Goal: Task Accomplishment & Management: Manage account settings

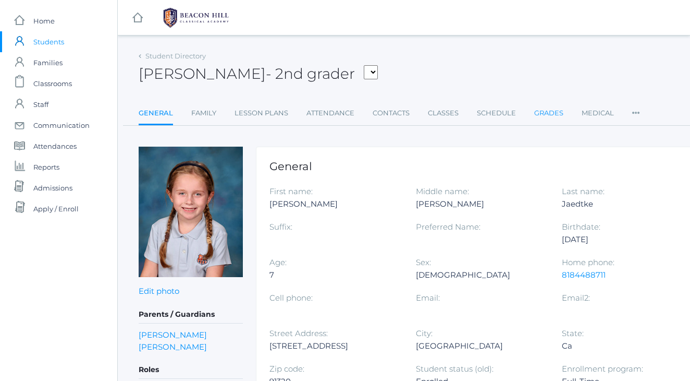
click at [540, 110] on link "Grades" at bounding box center [548, 113] width 29 height 21
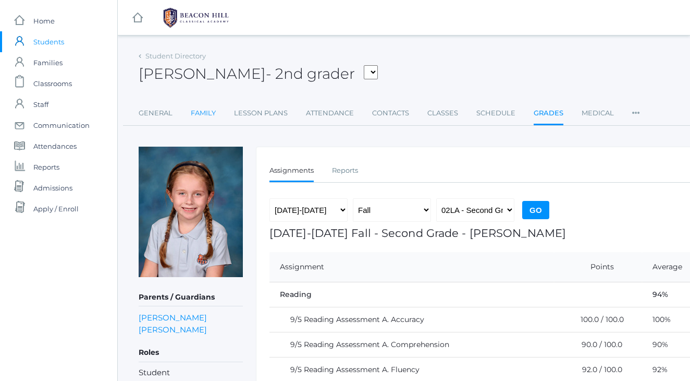
click at [200, 112] on link "Family" at bounding box center [203, 113] width 25 height 21
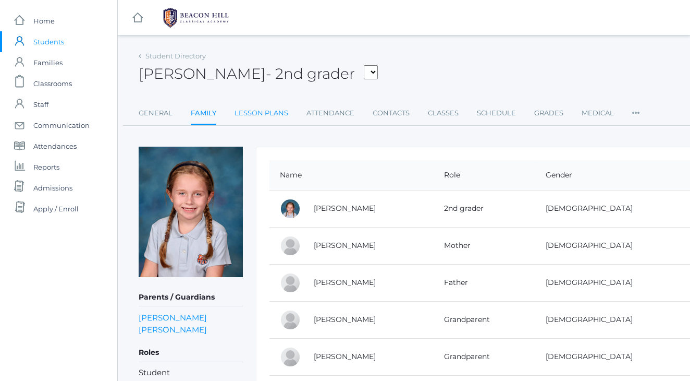
click at [258, 111] on link "Lesson Plans" at bounding box center [262, 113] width 54 height 21
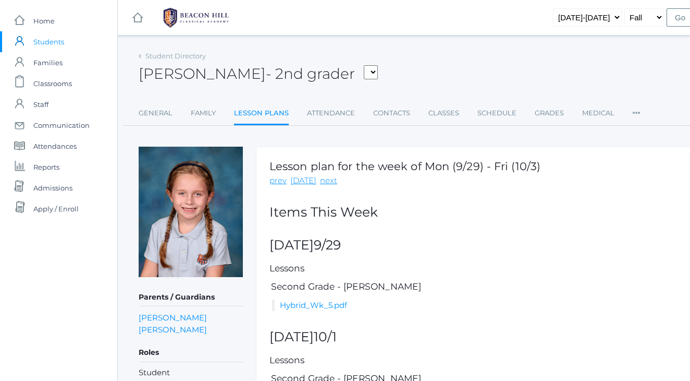
click at [53, 40] on span "Students" at bounding box center [48, 41] width 31 height 21
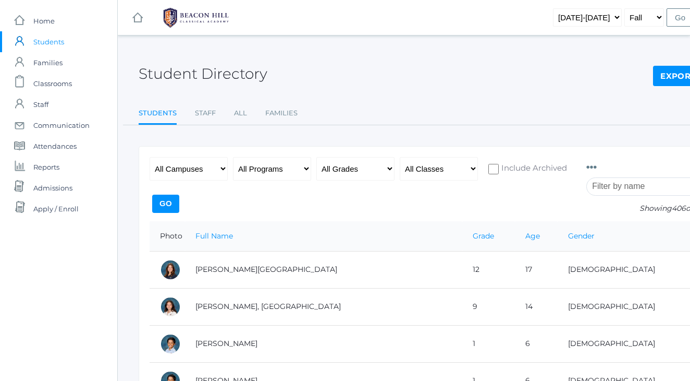
click at [622, 188] on input "search" at bounding box center [644, 186] width 116 height 18
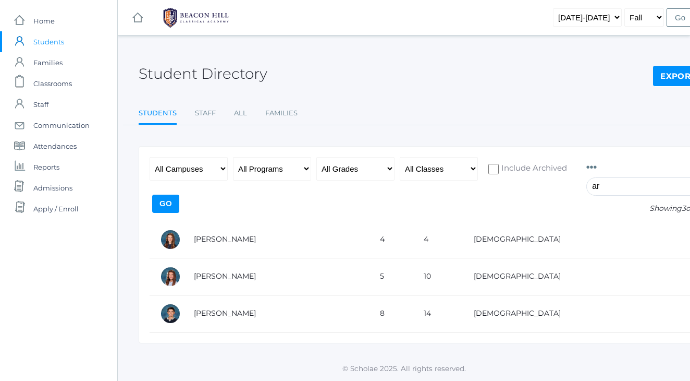
type input "a"
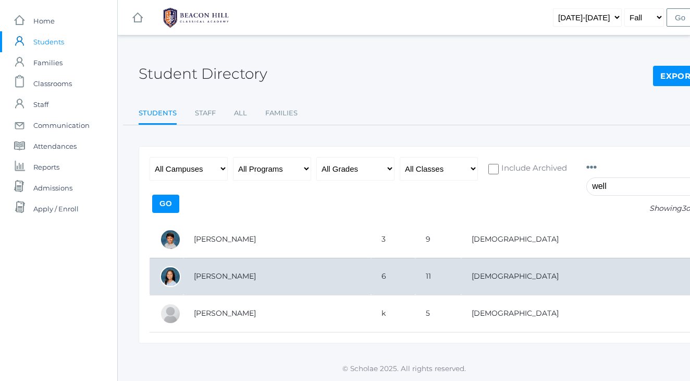
type input "well"
click at [229, 275] on td "Zeller, Parker" at bounding box center [277, 276] width 188 height 37
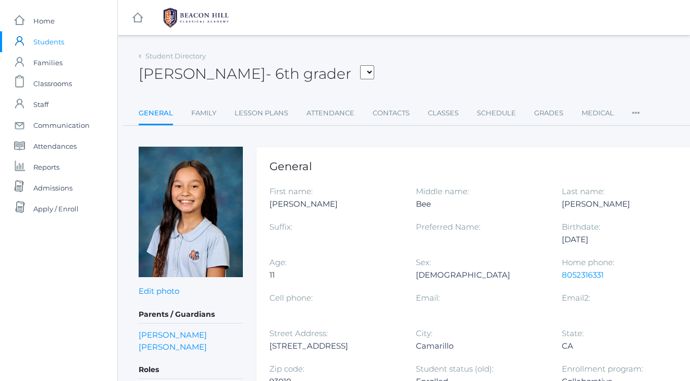
click at [417, 79] on div "Parker Zeller - 6th grader Baron, Cruz Beaty, Nathan Bradley, Asher Bradley, Fi…" at bounding box center [431, 67] width 584 height 39
click at [382, 112] on link "Contacts" at bounding box center [391, 113] width 37 height 21
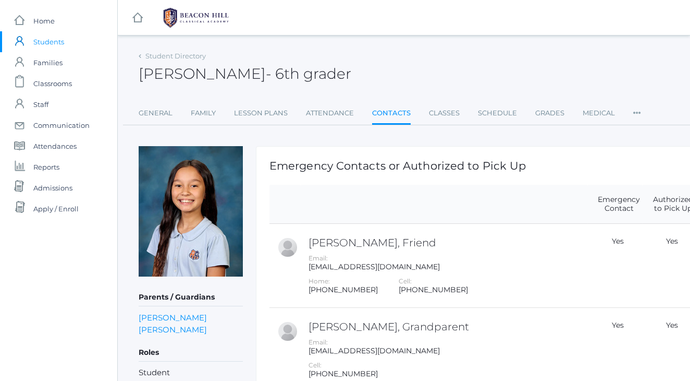
click at [401, 82] on div "Parker Zeller - 6th grader Parker Zeller 6th grader" at bounding box center [431, 67] width 584 height 39
click at [361, 53] on div "Parker Zeller - 6th grader Parker Zeller 6th grader" at bounding box center [431, 67] width 584 height 39
click at [418, 81] on div "Parker Zeller - 6th grader Parker Zeller 6th grader" at bounding box center [431, 67] width 584 height 39
click at [361, 72] on div "Parker Zeller - 6th grader Parker Zeller 6th grader" at bounding box center [431, 67] width 584 height 39
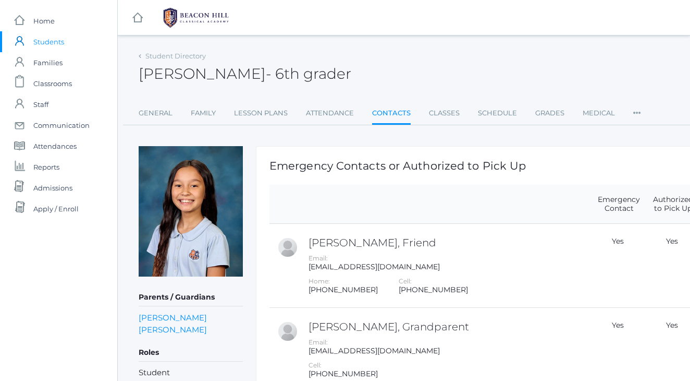
click at [400, 59] on div "Parker Zeller - 6th grader Parker Zeller 6th grader" at bounding box center [431, 67] width 584 height 39
click at [446, 88] on div "Student Directory Parker Zeller - 6th grader Parker Zeller 6th grader General F…" at bounding box center [431, 86] width 584 height 77
click at [44, 84] on span "Classrooms" at bounding box center [52, 83] width 39 height 21
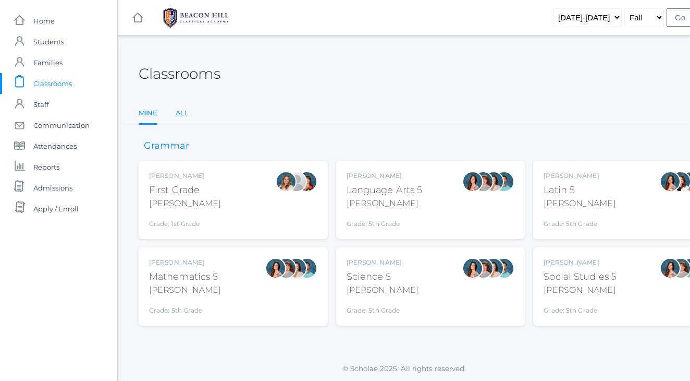
click at [184, 108] on link "All" at bounding box center [182, 113] width 13 height 21
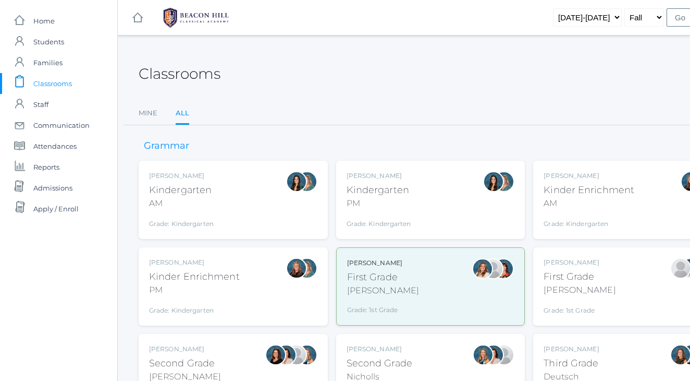
click at [197, 202] on div "AM" at bounding box center [181, 203] width 65 height 13
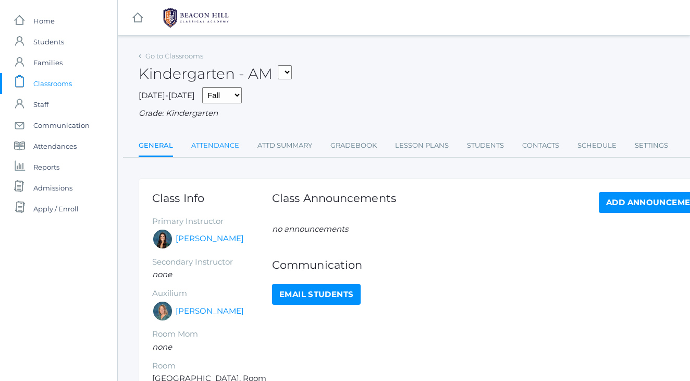
click at [229, 142] on link "Attendance" at bounding box center [215, 145] width 48 height 21
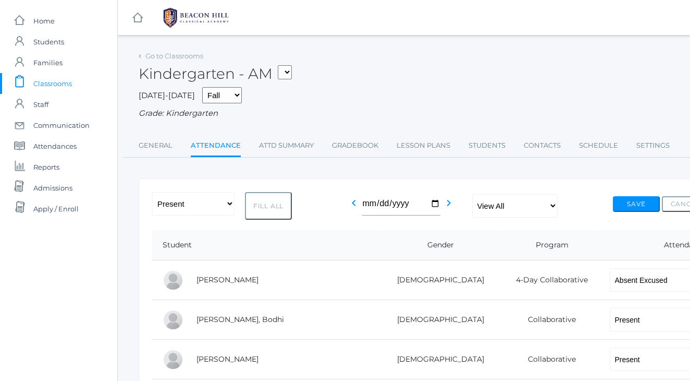
click at [46, 83] on span "Classrooms" at bounding box center [52, 83] width 39 height 21
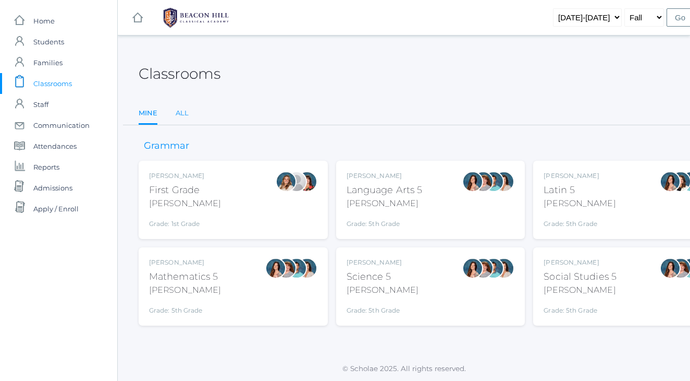
click at [181, 109] on link "All" at bounding box center [182, 113] width 13 height 21
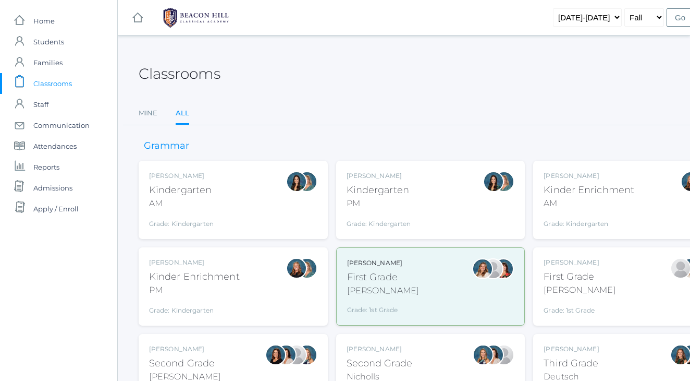
click at [338, 82] on div "Classrooms" at bounding box center [431, 67] width 584 height 39
click at [540, 215] on div "Nicole Dean Kinder Enrichment AM Grade: Kindergarten *KNDC" at bounding box center [627, 200] width 189 height 78
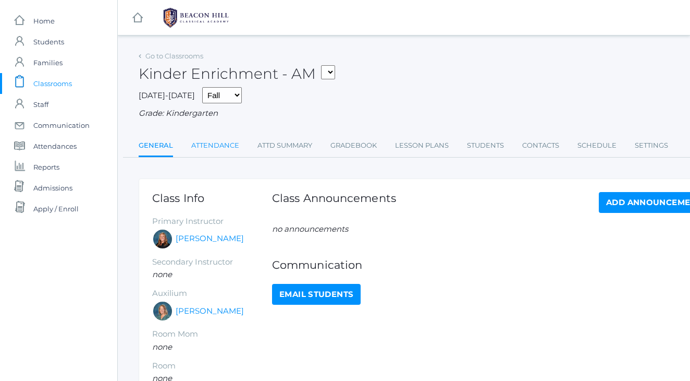
click at [221, 138] on link "Attendance" at bounding box center [215, 145] width 48 height 21
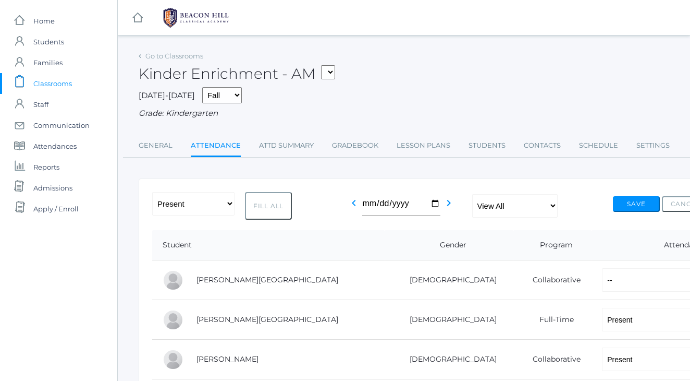
click at [68, 88] on span "Classrooms" at bounding box center [52, 83] width 39 height 21
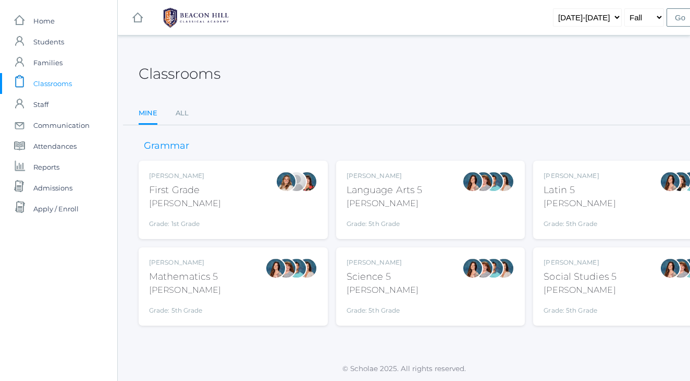
click at [183, 171] on div "Liv Barber" at bounding box center [185, 175] width 72 height 9
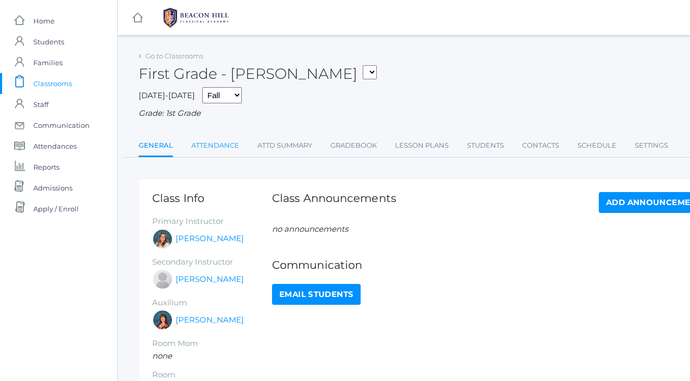
click at [209, 145] on link "Attendance" at bounding box center [215, 145] width 48 height 21
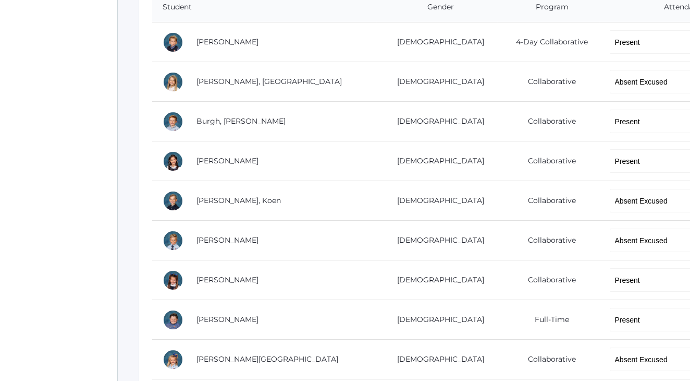
scroll to position [236, 0]
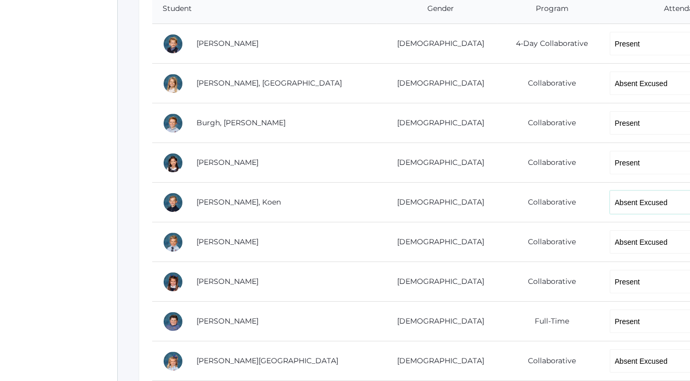
select select "TE"
click at [56, 168] on div "icons/ui/navigation/home Created with Sketch. Home icons/user/plain Created wit…" at bounding box center [58, 291] width 117 height 1055
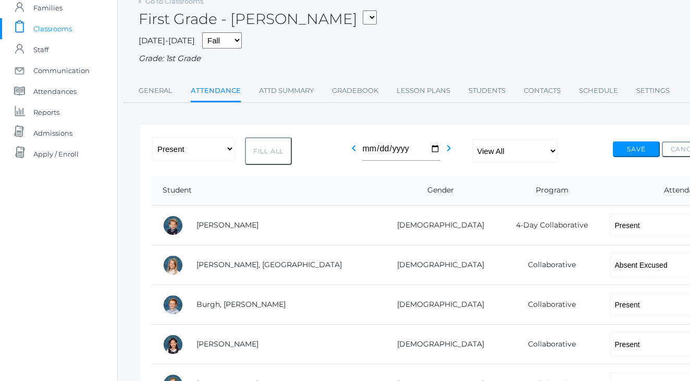
scroll to position [33, 0]
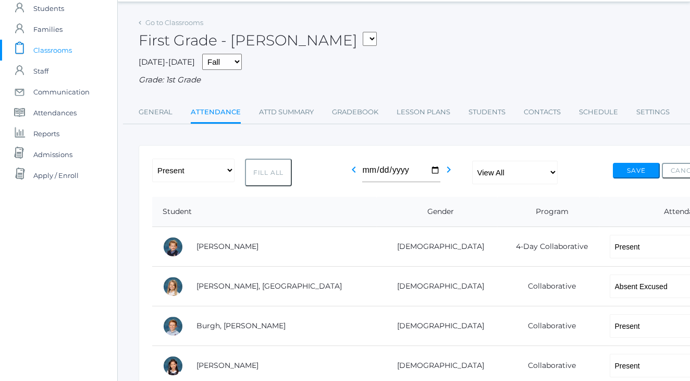
click at [623, 166] on button "Save" at bounding box center [636, 171] width 47 height 16
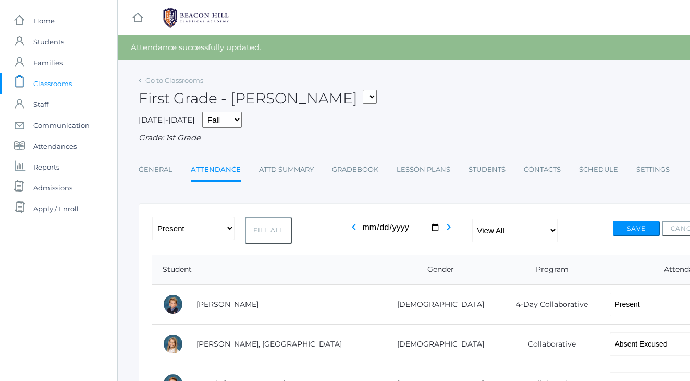
click at [56, 82] on span "Classrooms" at bounding box center [52, 83] width 39 height 21
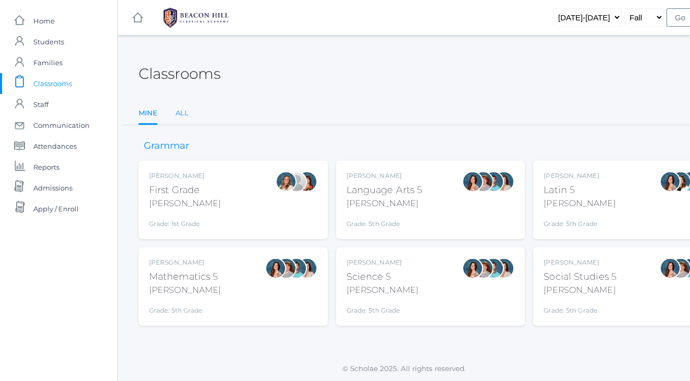
click at [179, 116] on link "All" at bounding box center [182, 113] width 13 height 21
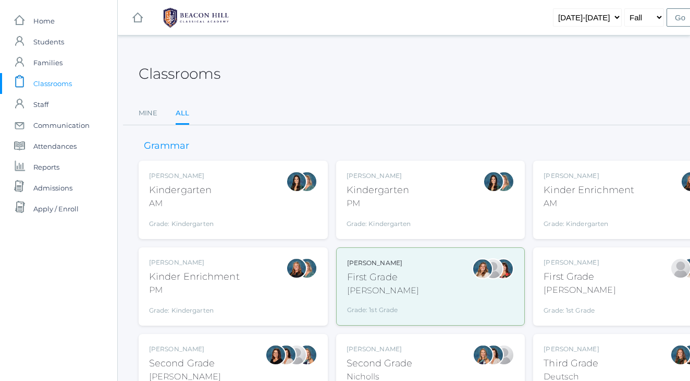
click at [572, 273] on div "First Grade" at bounding box center [580, 277] width 72 height 14
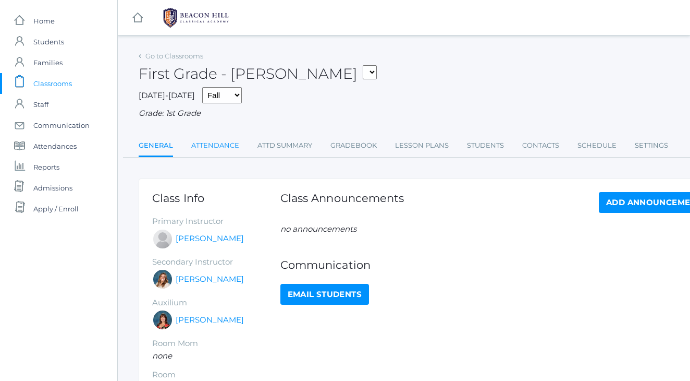
click at [215, 146] on link "Attendance" at bounding box center [215, 145] width 48 height 21
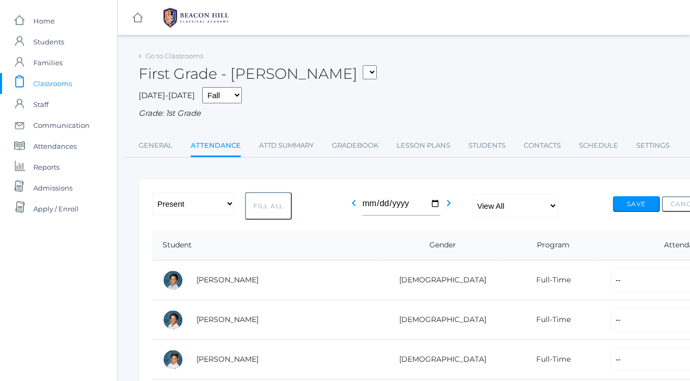
click at [53, 82] on span "Classrooms" at bounding box center [52, 83] width 39 height 21
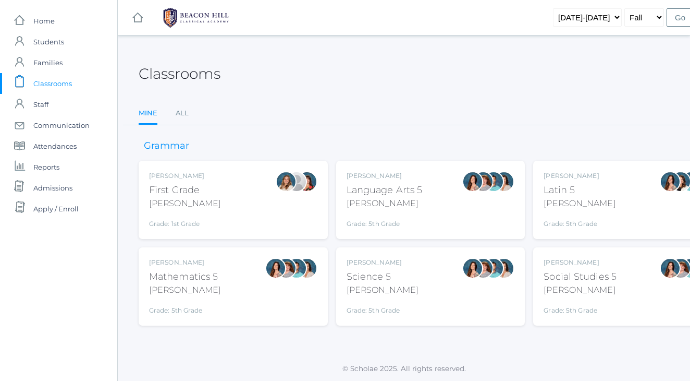
click at [377, 192] on div "Language Arts 5" at bounding box center [385, 190] width 76 height 14
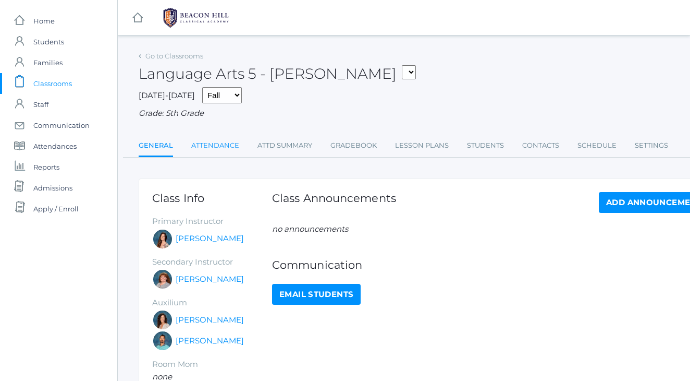
click at [213, 146] on link "Attendance" at bounding box center [215, 145] width 48 height 21
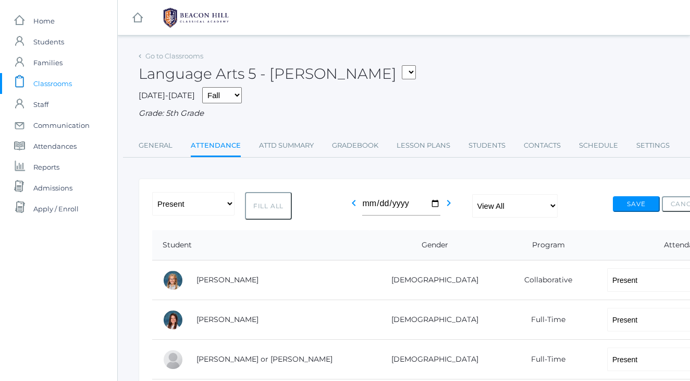
click at [52, 81] on span "Classrooms" at bounding box center [52, 83] width 39 height 21
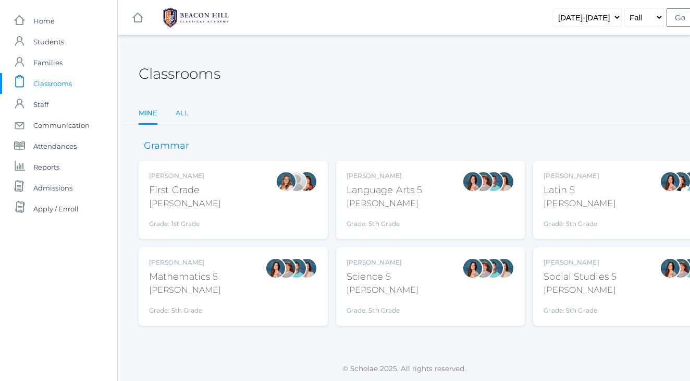
click at [183, 112] on link "All" at bounding box center [182, 113] width 13 height 21
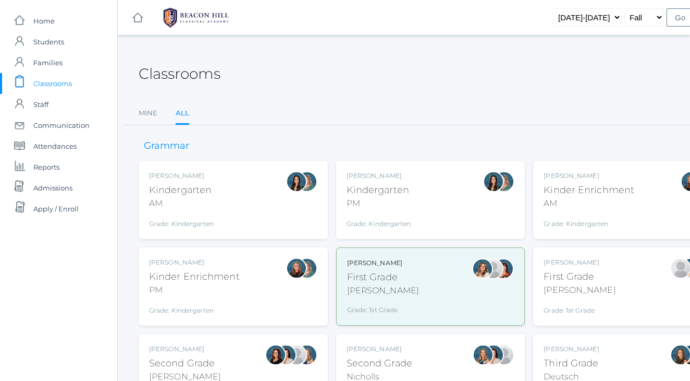
click at [561, 349] on div "Andrea Deutsch" at bounding box center [571, 348] width 55 height 9
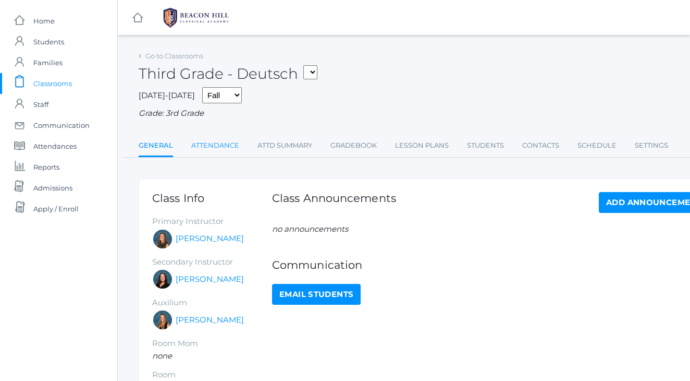
click at [214, 142] on link "Attendance" at bounding box center [215, 145] width 48 height 21
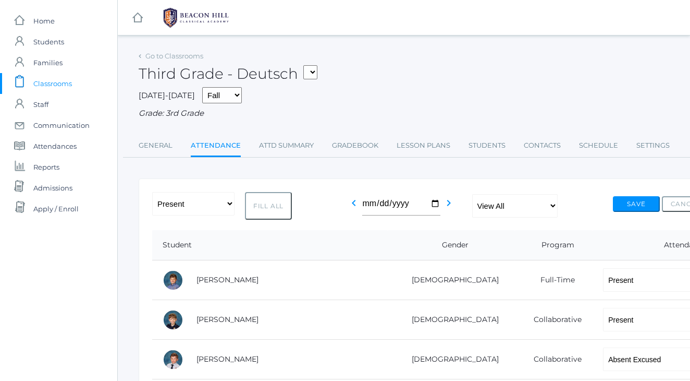
click at [36, 82] on span "Classrooms" at bounding box center [52, 83] width 39 height 21
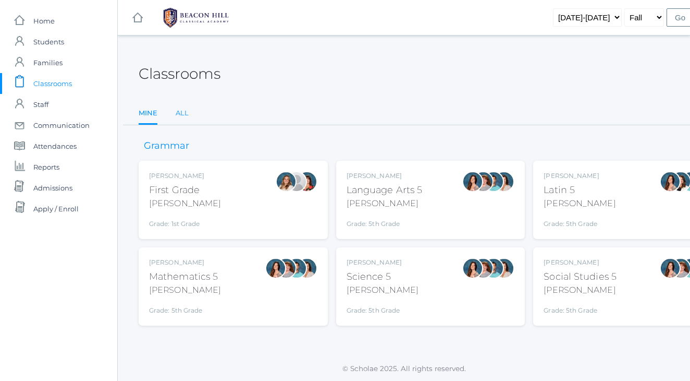
click at [185, 112] on link "All" at bounding box center [182, 113] width 13 height 21
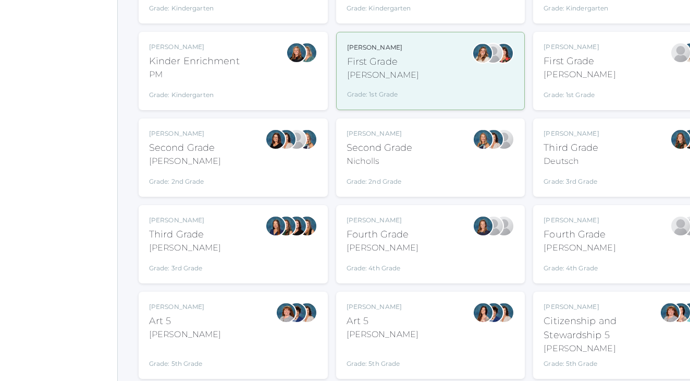
scroll to position [217, 0]
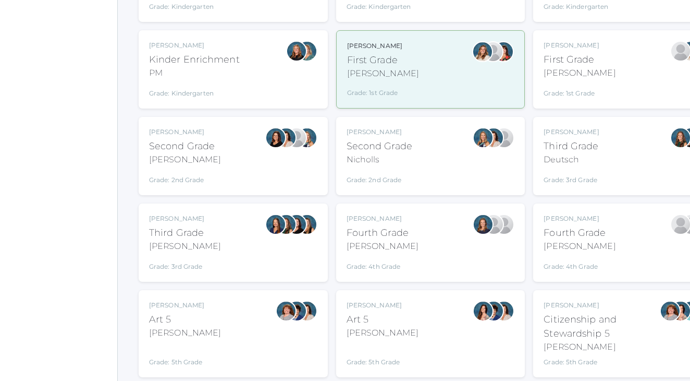
click at [244, 259] on div "Lori Webster Third Grade Webster Grade: 3rd Grade 03LA" at bounding box center [233, 242] width 168 height 57
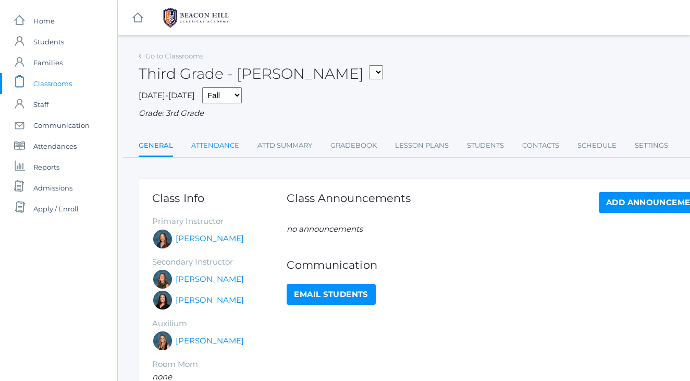
click at [214, 143] on link "Attendance" at bounding box center [215, 145] width 48 height 21
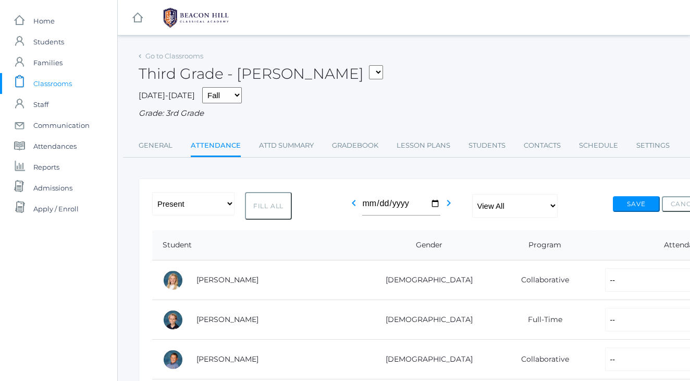
click at [63, 84] on span "Classrooms" at bounding box center [52, 83] width 39 height 21
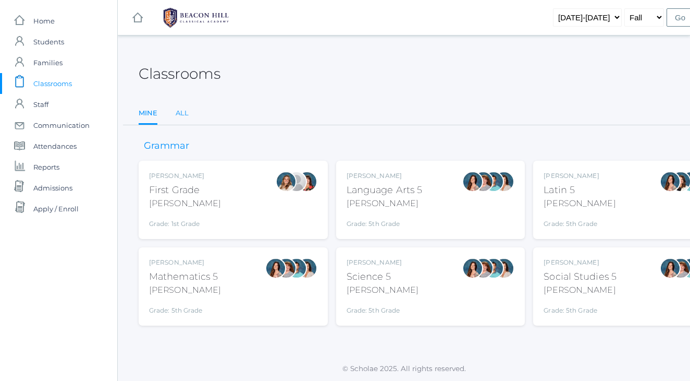
click at [186, 108] on link "All" at bounding box center [182, 113] width 13 height 21
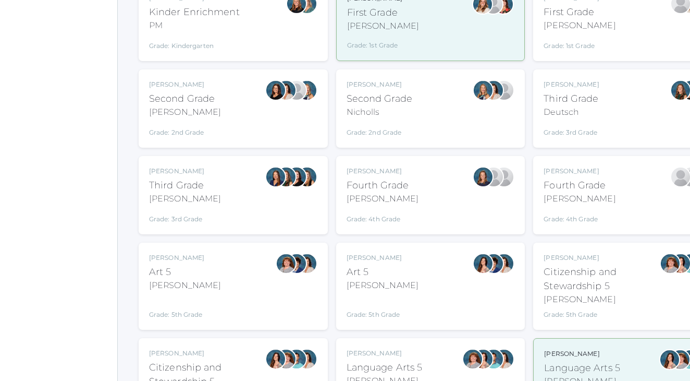
scroll to position [265, 0]
click at [352, 185] on div "Fourth Grade" at bounding box center [383, 185] width 72 height 14
click at [574, 188] on div "Fourth Grade" at bounding box center [580, 185] width 72 height 14
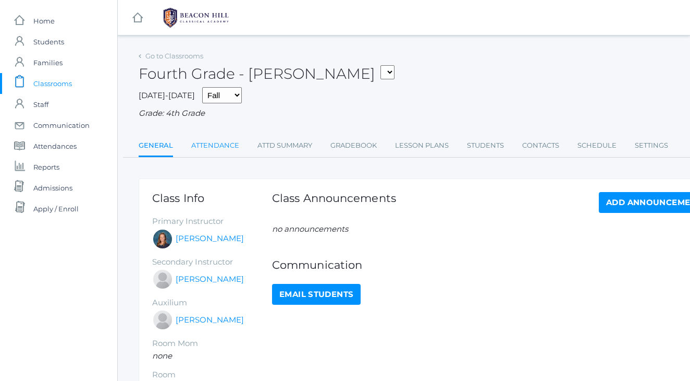
click at [225, 144] on link "Attendance" at bounding box center [215, 145] width 48 height 21
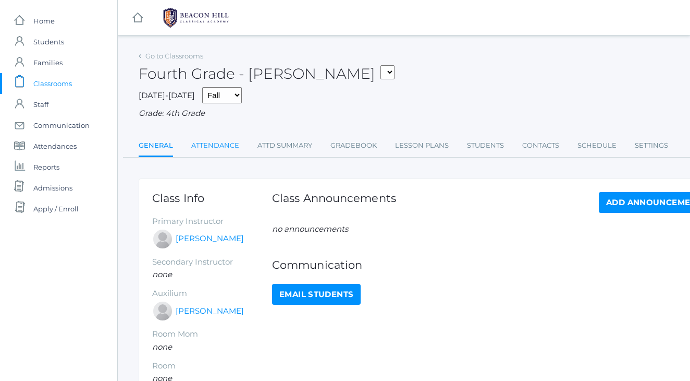
click at [221, 140] on link "Attendance" at bounding box center [215, 145] width 48 height 21
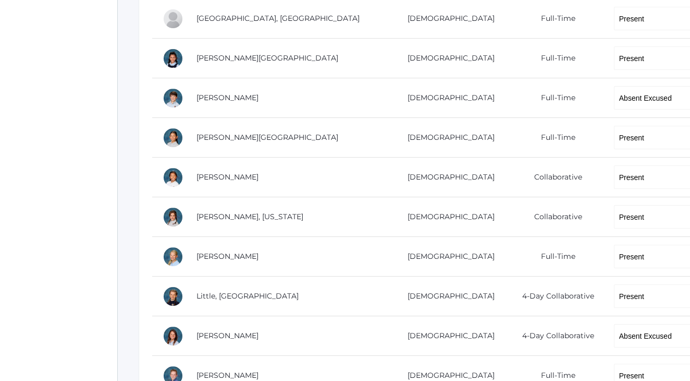
scroll to position [424, 0]
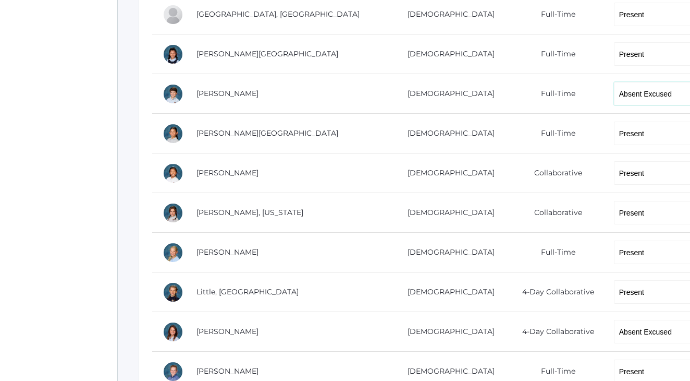
click at [627, 93] on select "-- Present Present-At-Home Tardy Excused Tardy Unexcused Absent Excused Absent …" at bounding box center [660, 93] width 92 height 23
select select "TU"
click at [69, 235] on div "icons/ui/navigation/home Created with Sketch. Home icons/user/plain Created wit…" at bounding box center [58, 83] width 117 height 1015
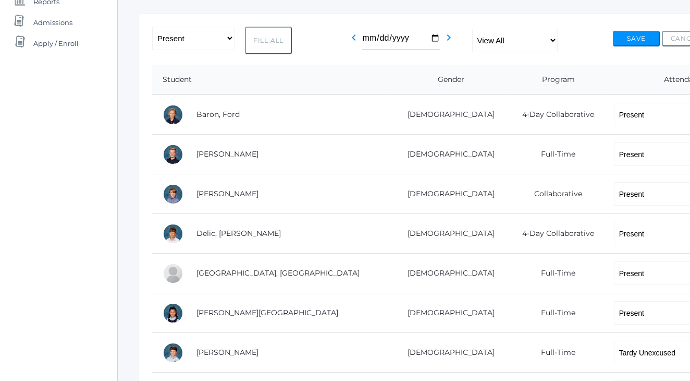
scroll to position [159, 0]
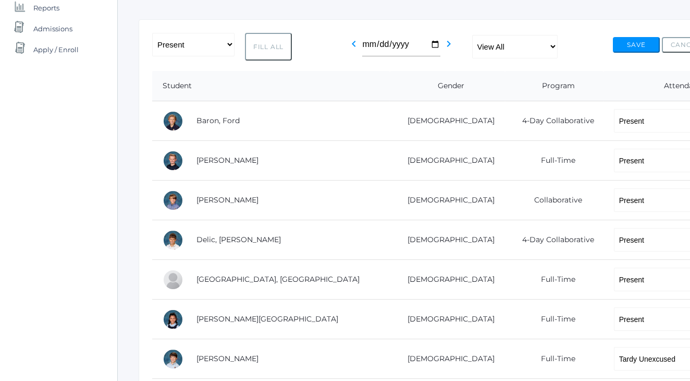
click at [632, 40] on button "Save" at bounding box center [636, 45] width 47 height 16
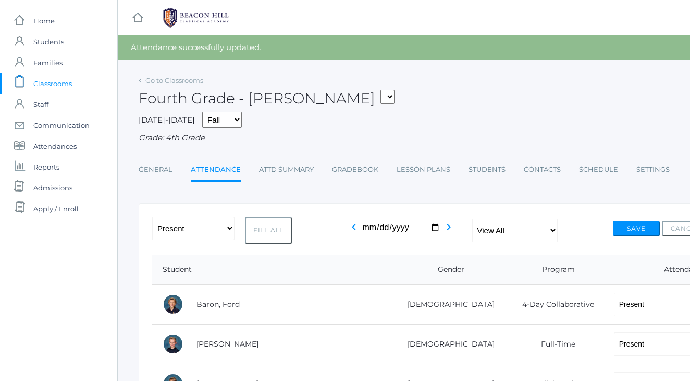
click at [51, 83] on span "Classrooms" at bounding box center [52, 83] width 39 height 21
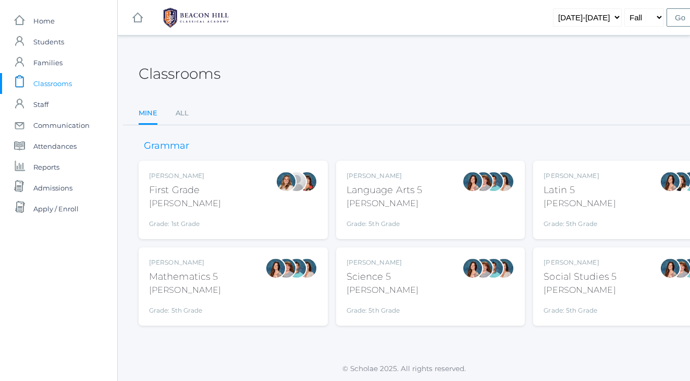
click at [395, 191] on div "Language Arts 5" at bounding box center [385, 190] width 76 height 14
click at [186, 108] on link "All" at bounding box center [182, 113] width 13 height 21
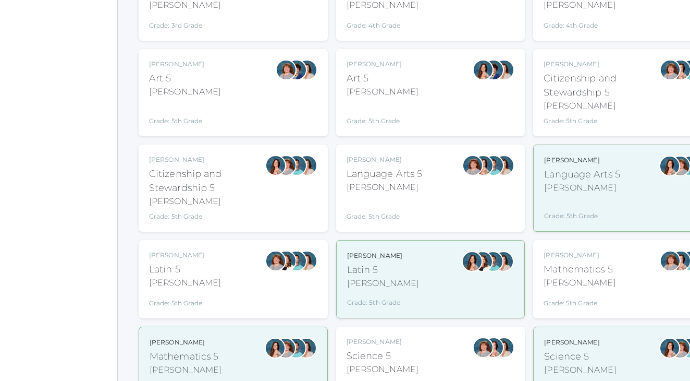
scroll to position [459, 0]
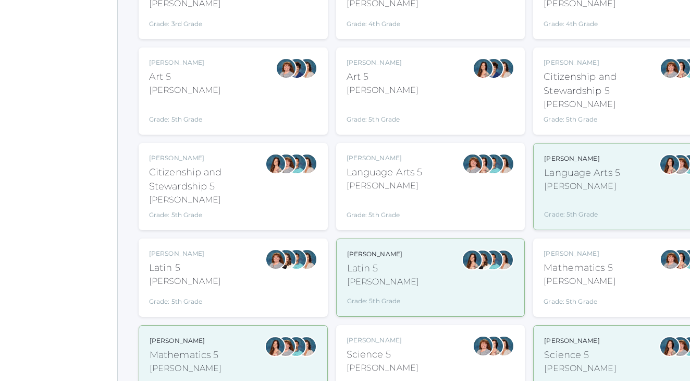
click at [408, 204] on div "Grade: 5th Grade" at bounding box center [385, 207] width 76 height 23
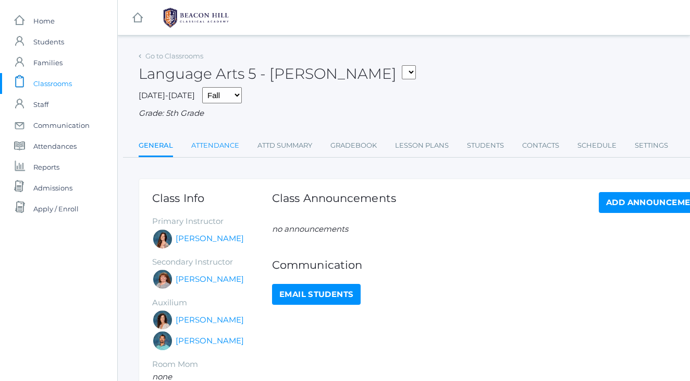
click at [202, 141] on link "Attendance" at bounding box center [215, 145] width 48 height 21
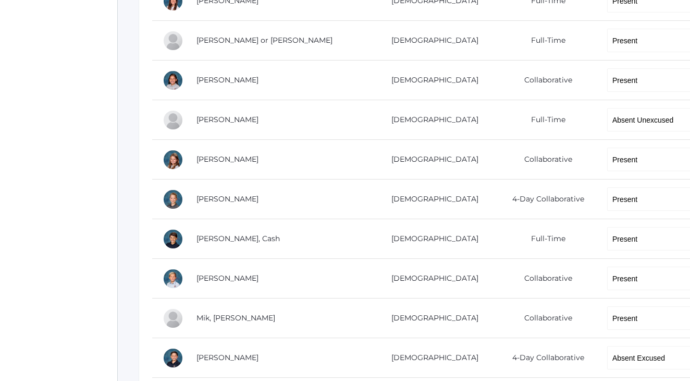
scroll to position [319, 0]
click at [607, 117] on select "-- Present Present-At-Home Tardy Excused Tardy Unexcused Absent Excused Absent …" at bounding box center [656, 118] width 99 height 23
select select "TE"
click at [72, 106] on div "icons/ui/navigation/home Created with Sketch. Home icons/user/plain Created wit…" at bounding box center [58, 248] width 117 height 1134
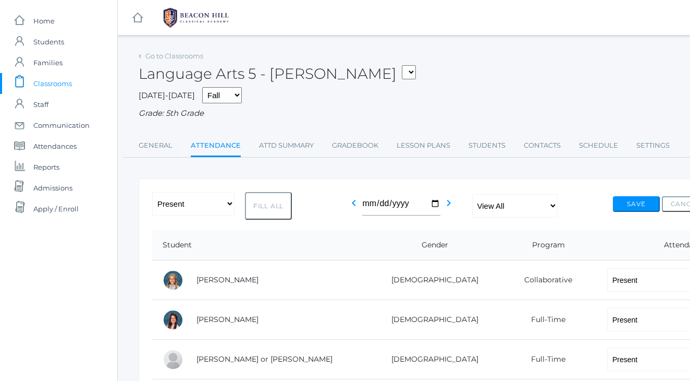
scroll to position [0, 0]
click at [640, 204] on button "Save" at bounding box center [636, 204] width 47 height 16
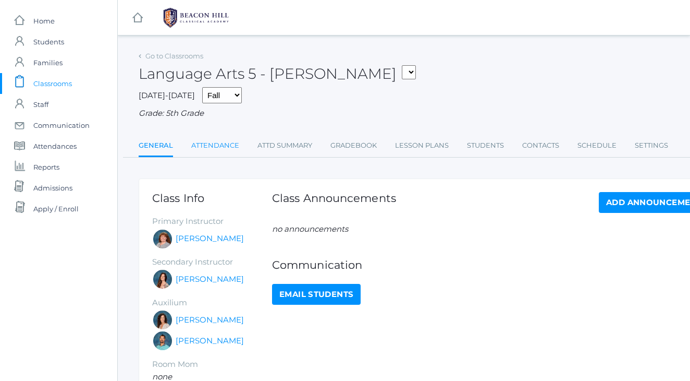
click at [211, 142] on link "Attendance" at bounding box center [215, 145] width 48 height 21
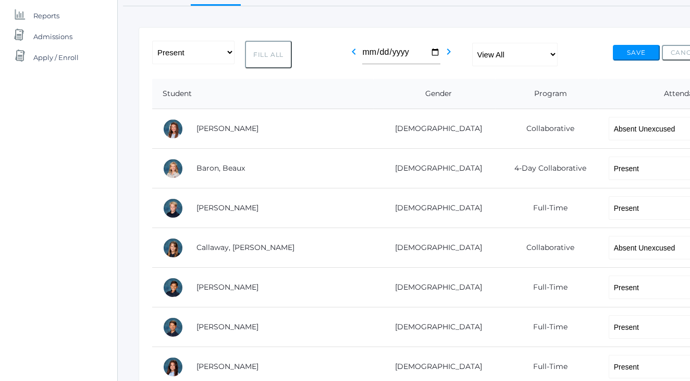
scroll to position [141, 0]
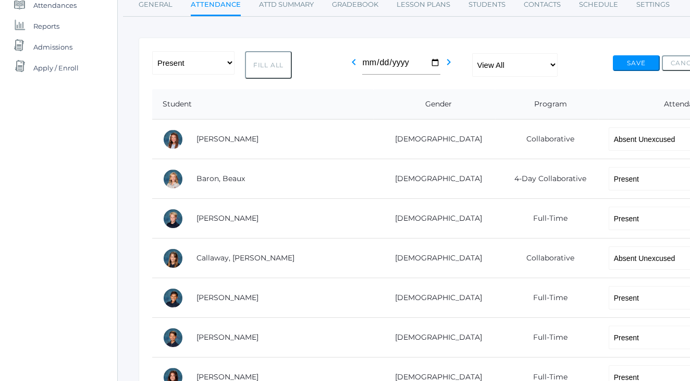
click at [84, 197] on div "icons/ui/navigation/home Created with Sketch. Home icons/user/plain Created wit…" at bounding box center [58, 366] width 117 height 1015
click at [217, 137] on link "[PERSON_NAME]" at bounding box center [228, 138] width 62 height 9
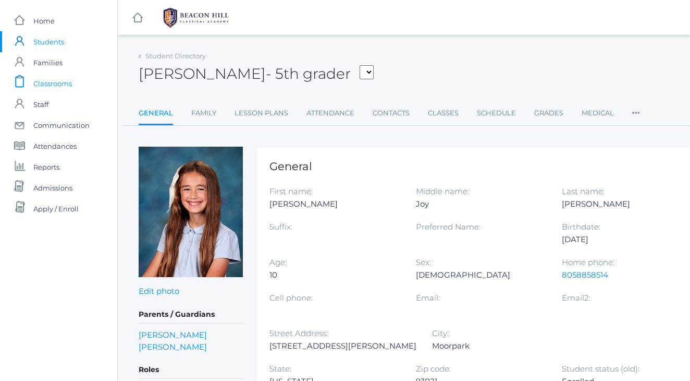
click at [39, 85] on span "Classrooms" at bounding box center [52, 83] width 39 height 21
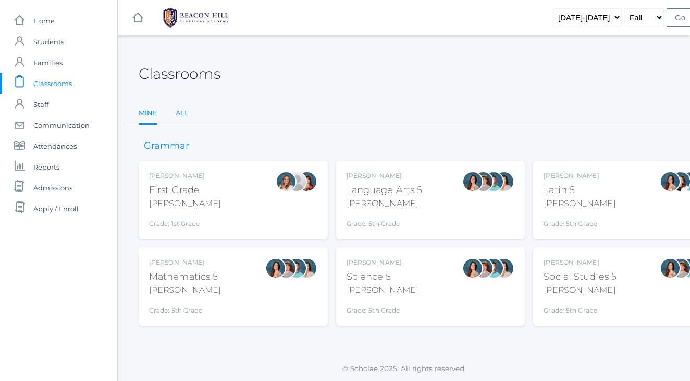
click at [180, 108] on link "All" at bounding box center [182, 113] width 13 height 21
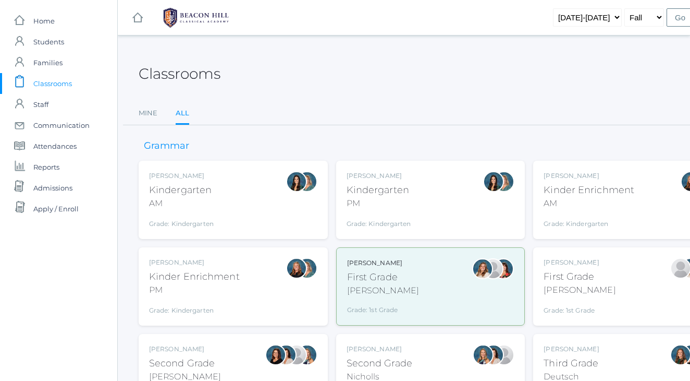
click at [607, 286] on div "Jaimie Watson First Grade Watson Grade: 1st Grade 01LA" at bounding box center [628, 286] width 168 height 57
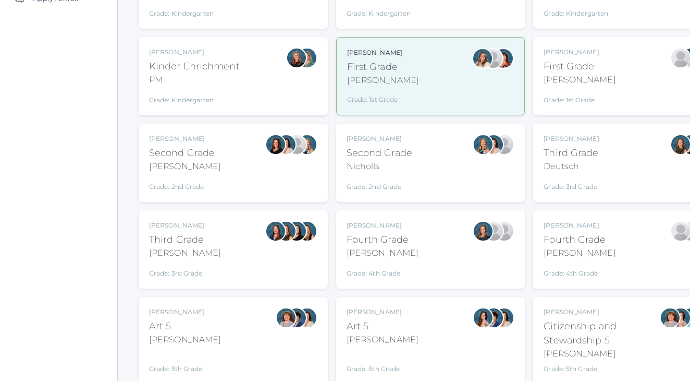
scroll to position [211, 0]
click at [262, 266] on div "Lori Webster Third Grade Webster Grade: 3rd Grade 03LA" at bounding box center [233, 248] width 168 height 57
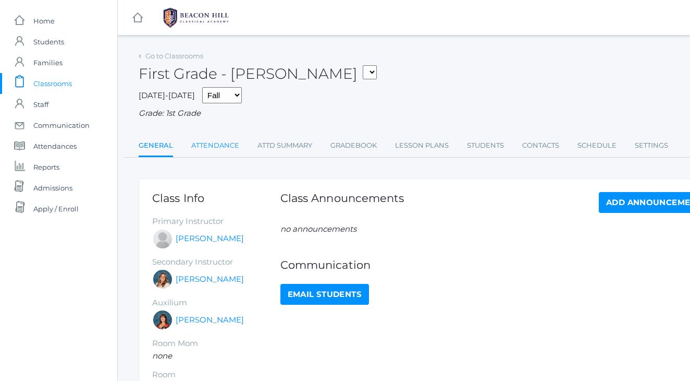
click at [219, 146] on link "Attendance" at bounding box center [215, 145] width 48 height 21
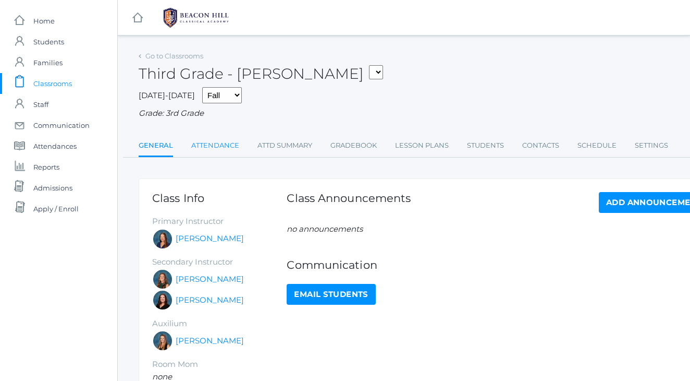
click at [217, 141] on link "Attendance" at bounding box center [215, 145] width 48 height 21
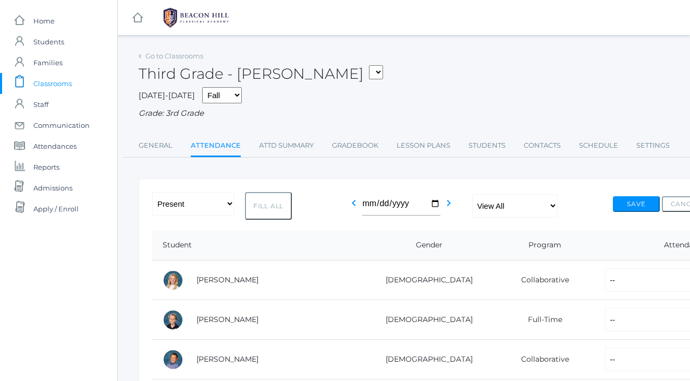
click at [407, 94] on div "[DATE]-[DATE] Fall Spring Grade: 3rd Grade" at bounding box center [431, 103] width 584 height 32
click at [53, 77] on span "Classrooms" at bounding box center [52, 83] width 39 height 21
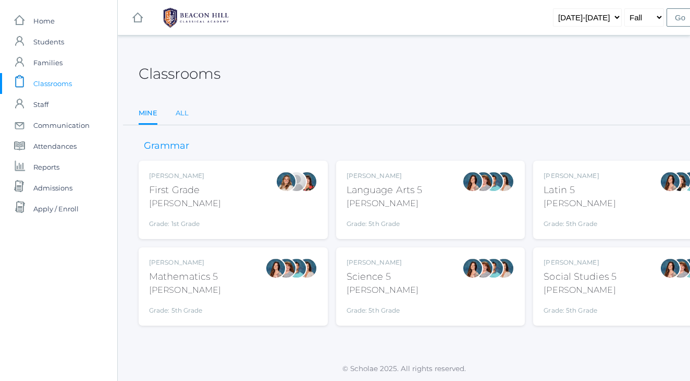
click at [182, 112] on link "All" at bounding box center [182, 113] width 13 height 21
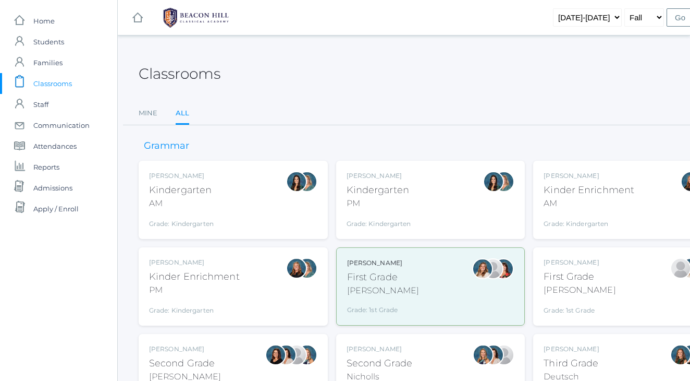
click at [585, 274] on div "First Grade" at bounding box center [580, 277] width 72 height 14
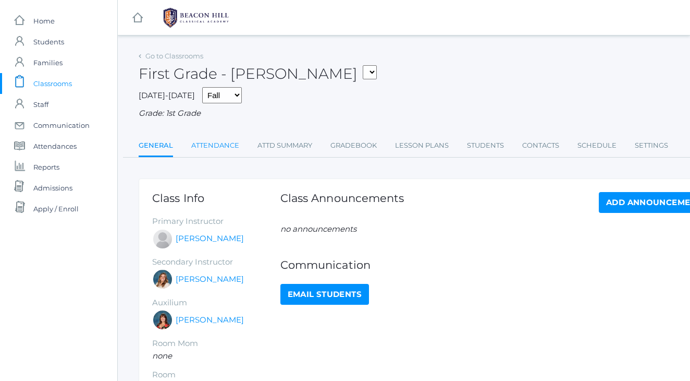
click at [226, 142] on link "Attendance" at bounding box center [215, 145] width 48 height 21
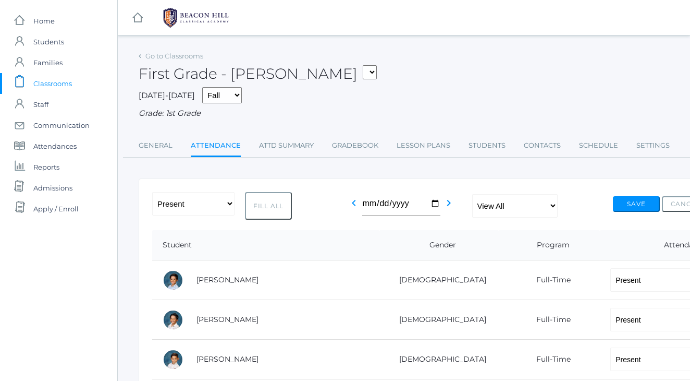
click at [34, 80] on span "Classrooms" at bounding box center [52, 83] width 39 height 21
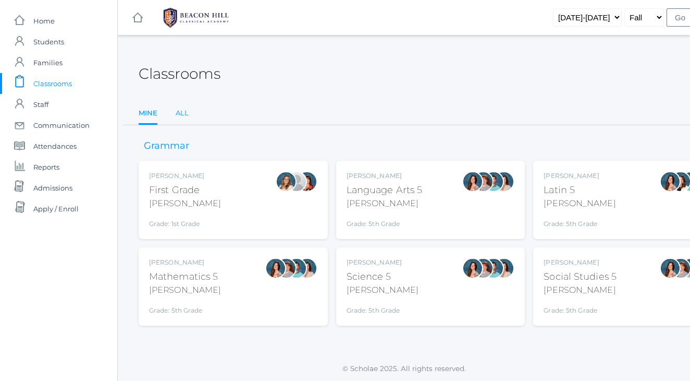
click at [183, 106] on link "All" at bounding box center [182, 113] width 13 height 21
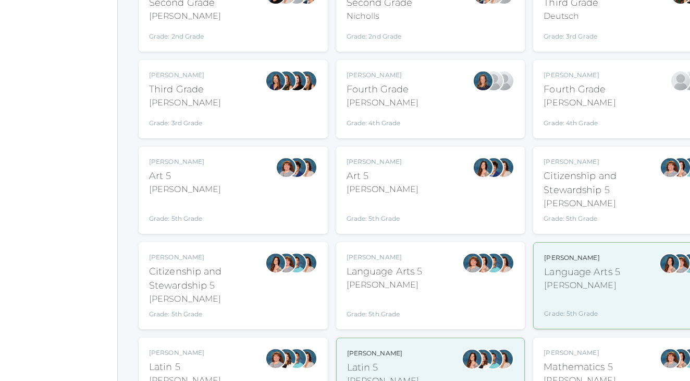
scroll to position [370, 0]
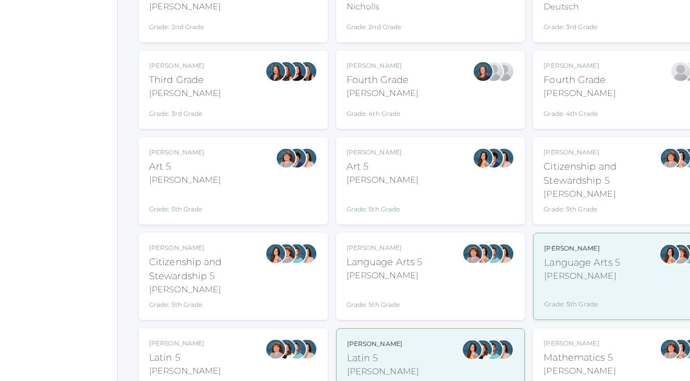
click at [418, 286] on div "Grade: 5th Grade" at bounding box center [385, 297] width 76 height 23
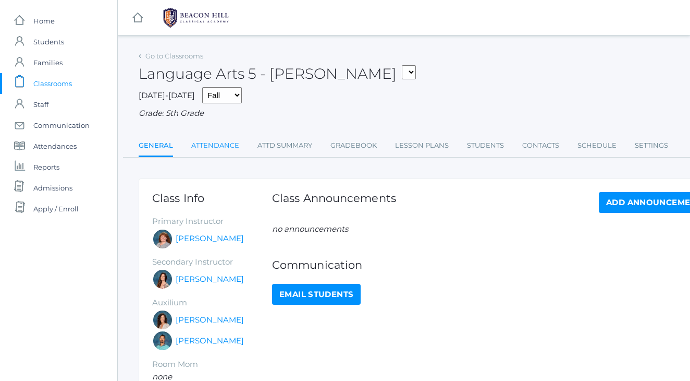
click at [194, 149] on link "Attendance" at bounding box center [215, 145] width 48 height 21
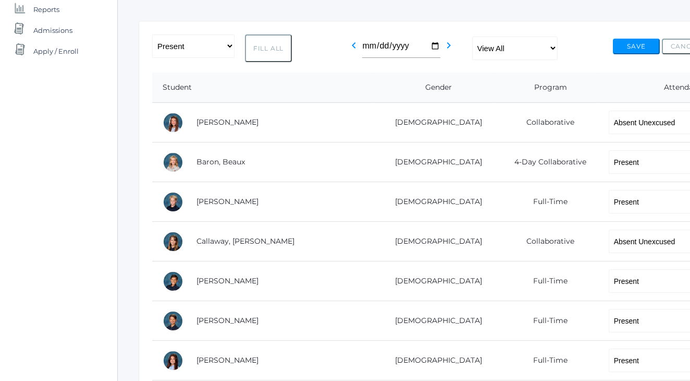
scroll to position [162, 0]
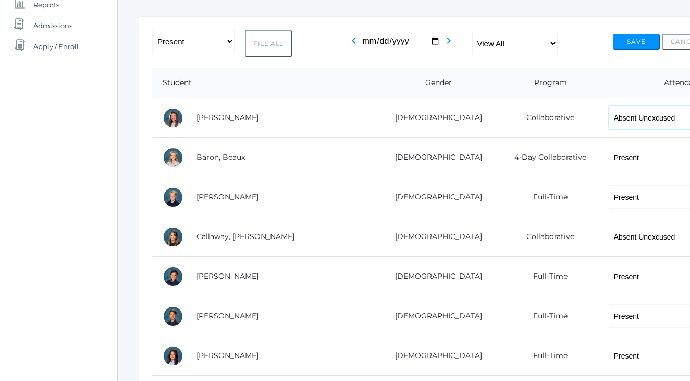
click at [609, 112] on select "-- Present Present-At-Home Tardy Excused Tardy Unexcused Absent Excused Absent …" at bounding box center [657, 117] width 97 height 23
select select "TE"
click at [60, 195] on div "icons/ui/navigation/home Created with Sketch. Home icons/user/plain Created wit…" at bounding box center [58, 345] width 117 height 1015
click at [6, 158] on div "icons/ui/navigation/home Created with Sketch. Home icons/user/plain Created wit…" at bounding box center [58, 345] width 117 height 1015
click at [639, 39] on button "Save" at bounding box center [636, 42] width 47 height 16
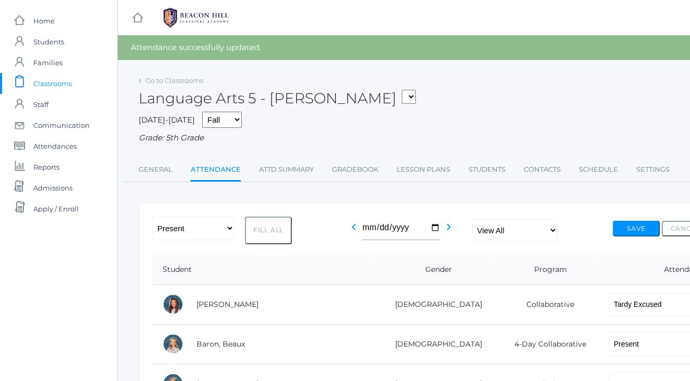
click at [566, 101] on div "Language Arts 5 - [PERSON_NAME] 01LA - First Grade [PERSON_NAME] 05LATIN - Lati…" at bounding box center [431, 92] width 584 height 39
click at [54, 146] on span "Attendances" at bounding box center [54, 146] width 43 height 21
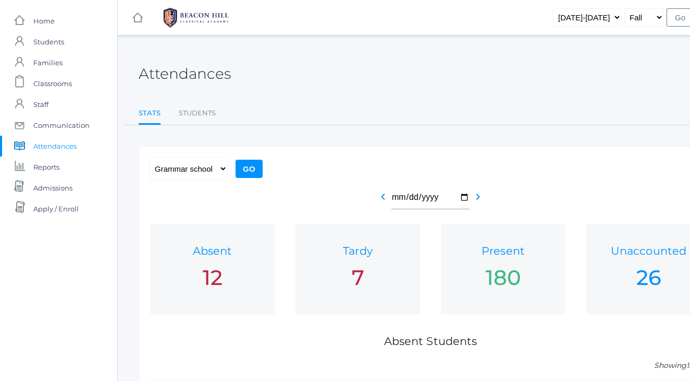
click at [438, 105] on ul "Stats Students" at bounding box center [431, 114] width 584 height 22
click at [346, 84] on div "Attendances" at bounding box center [431, 67] width 584 height 39
click at [510, 87] on div "Attendances Stats Students Stats Students" at bounding box center [431, 86] width 584 height 77
click at [39, 37] on span "Students" at bounding box center [48, 41] width 31 height 21
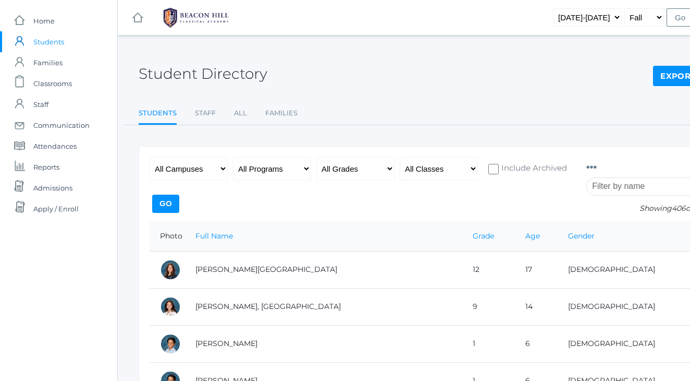
click at [469, 28] on div "icons/ui/navigation/hamburger Created with Sketch. icons/ui/navigation/home Cre…" at bounding box center [431, 17] width 626 height 35
click at [57, 85] on span "Classrooms" at bounding box center [52, 83] width 39 height 21
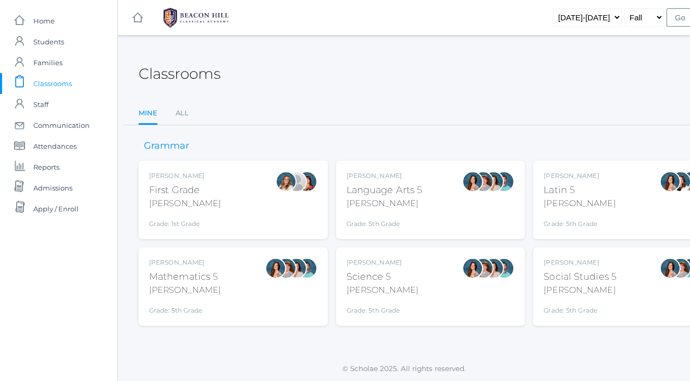
click at [295, 106] on ul "Mine All" at bounding box center [431, 114] width 584 height 22
click at [184, 114] on link "All" at bounding box center [182, 113] width 13 height 21
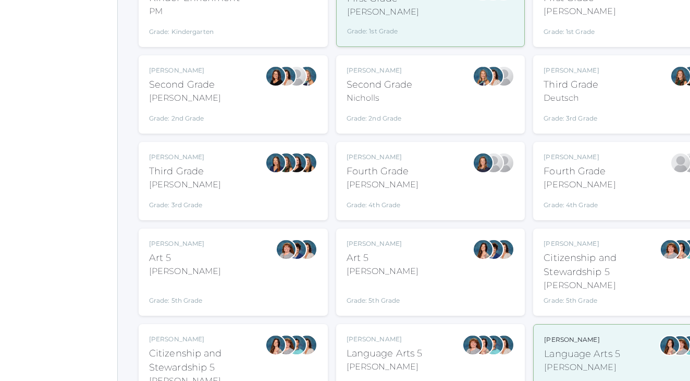
scroll to position [287, 0]
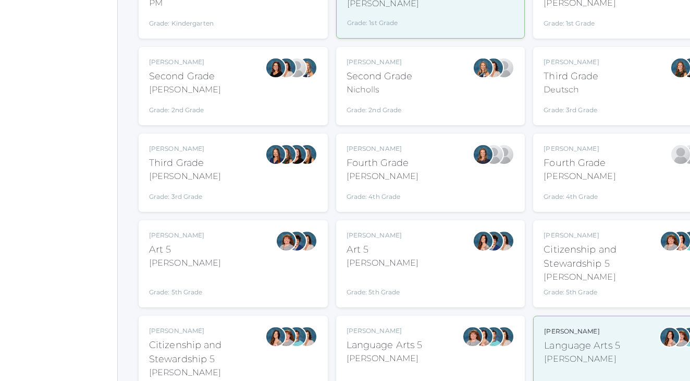
click at [401, 344] on div "Language Arts 5" at bounding box center [385, 345] width 76 height 14
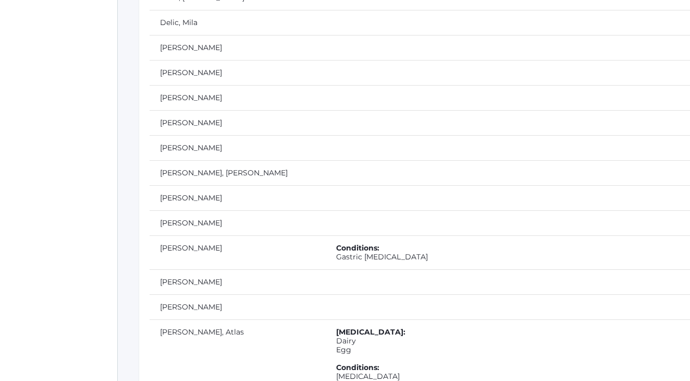
scroll to position [3782, 0]
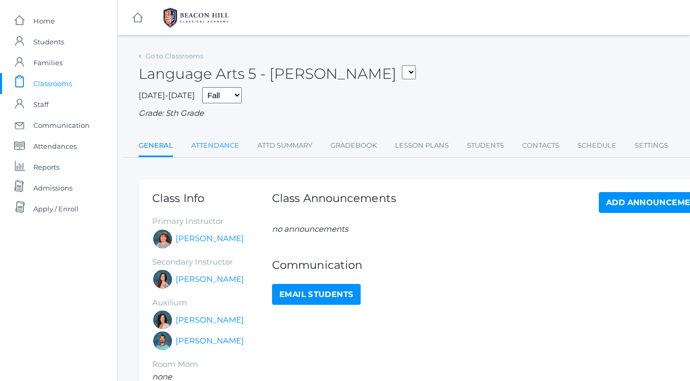
click at [223, 139] on link "Attendance" at bounding box center [215, 145] width 48 height 21
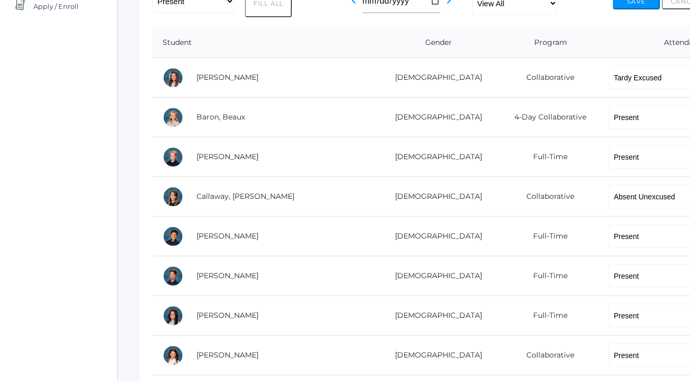
scroll to position [203, 0]
select select "TU"
click at [633, 3] on button "Save" at bounding box center [636, 1] width 47 height 16
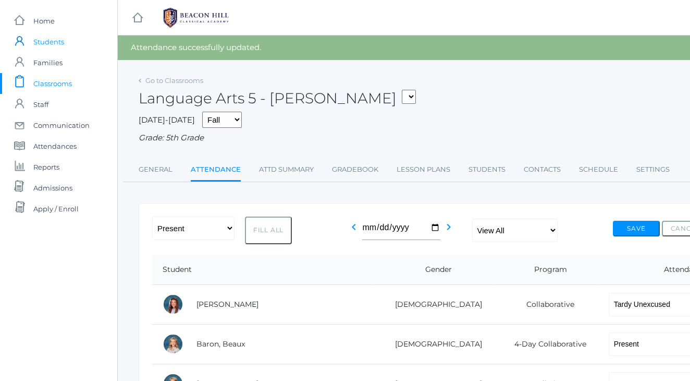
click at [60, 39] on span "Students" at bounding box center [48, 41] width 31 height 21
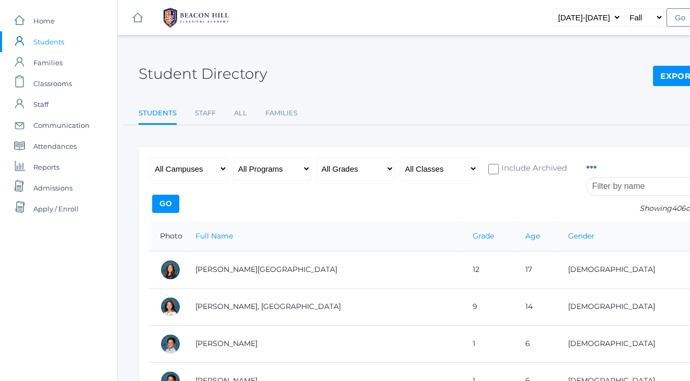
click at [621, 181] on input "search" at bounding box center [644, 186] width 116 height 18
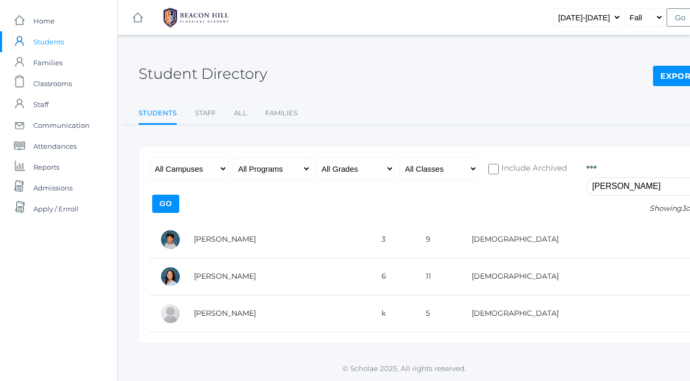
type input "[PERSON_NAME]"
click at [517, 81] on div "Student Directory Export CSV" at bounding box center [431, 67] width 584 height 39
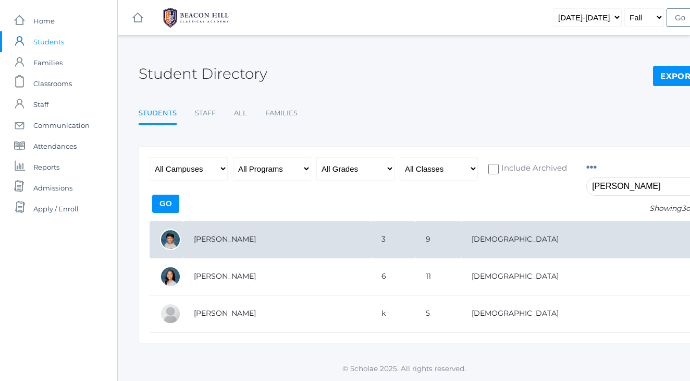
click at [224, 238] on td "[PERSON_NAME]" at bounding box center [277, 239] width 188 height 37
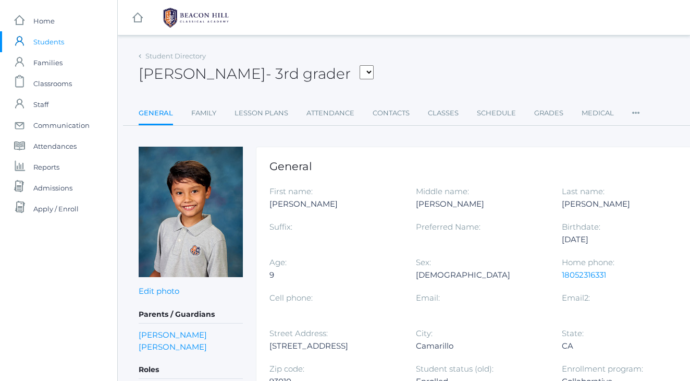
click at [390, 69] on div "Owen Zeller - 3rd grader Armstrong, Sadie Bell, Isaiah Burgh, Bennett Canty, Sh…" at bounding box center [431, 67] width 584 height 39
click at [392, 116] on link "Contacts" at bounding box center [391, 113] width 37 height 21
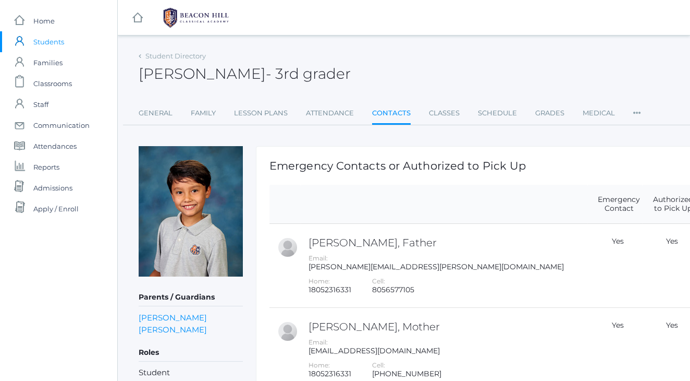
click at [405, 90] on div "Student Directory Owen Zeller - 3rd grader Owen Zeller 3rd grader General Famil…" at bounding box center [431, 86] width 584 height 77
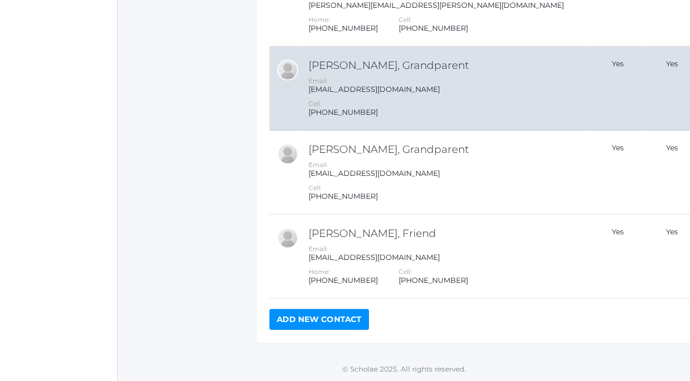
scroll to position [512, 0]
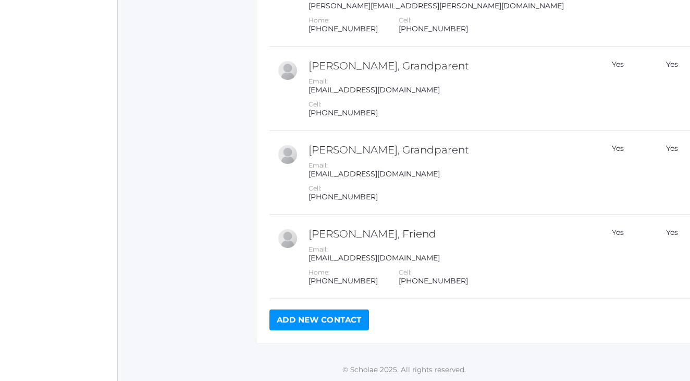
click at [325, 312] on link "Add New Contact" at bounding box center [320, 319] width 100 height 21
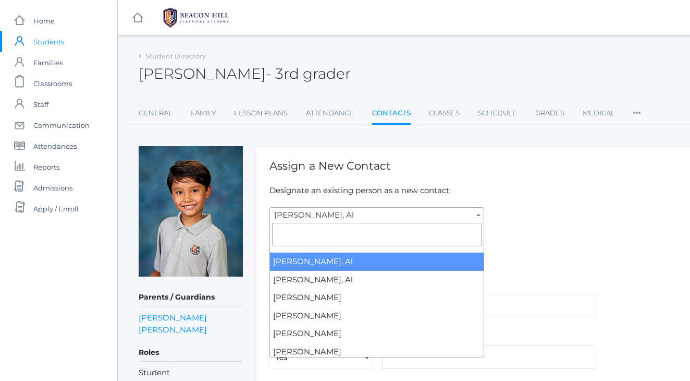
click at [339, 212] on span "Abdulla, Al" at bounding box center [377, 214] width 214 height 15
type input "morr"
select select "4016"
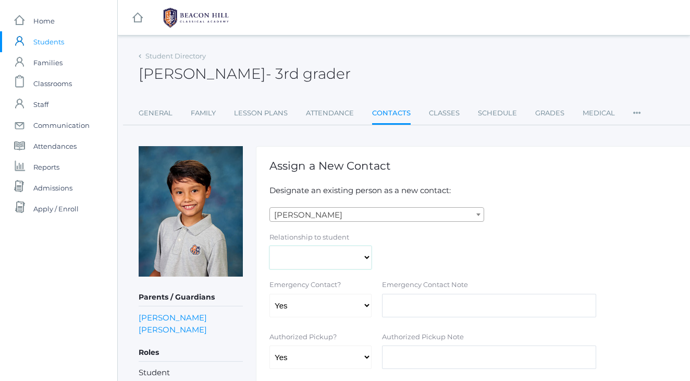
select select "Friend"
click at [560, 221] on form "Abdulla, Al Abdulla, Al Abdulla, Linda Abdulla, Nina Abrea, Bibiana Abrea, Marc…" at bounding box center [489, 306] width 439 height 198
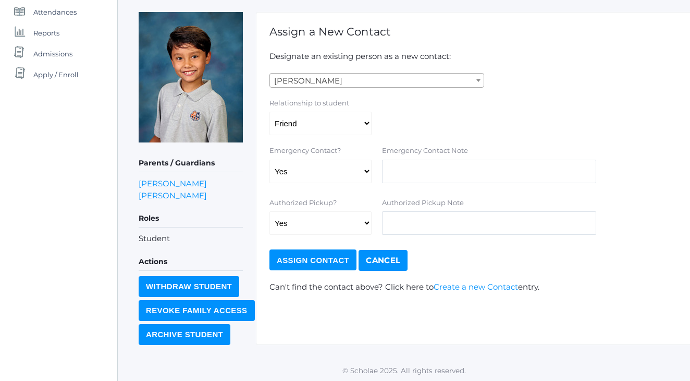
scroll to position [133, 0]
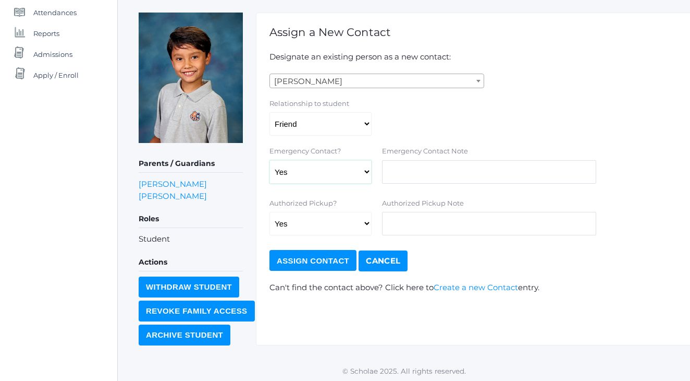
select select "false"
click at [321, 257] on input "Assign Contact" at bounding box center [313, 260] width 87 height 21
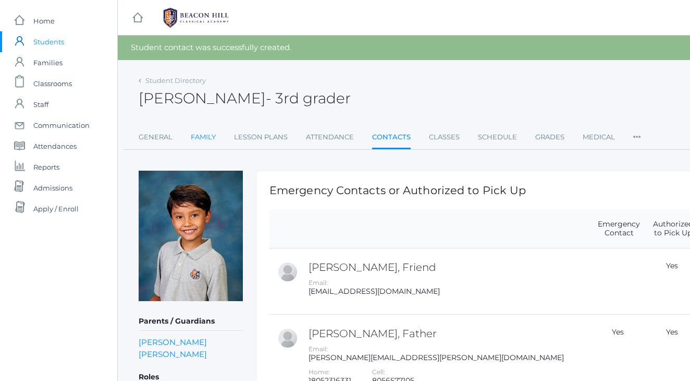
click at [200, 138] on link "Family" at bounding box center [203, 137] width 25 height 21
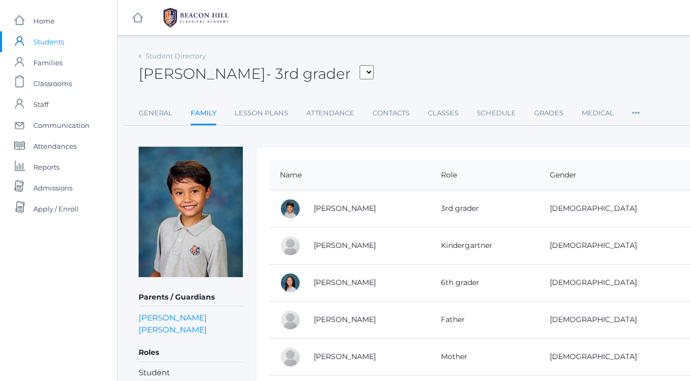
click at [397, 29] on div "icons/ui/navigation/hamburger Created with Sketch. icons/ui/navigation/home Cre…" at bounding box center [431, 17] width 626 height 35
click at [404, 80] on div "Owen Zeller - 3rd grader Armstrong, Sadie Bell, Isaiah Burgh, Bennett Canty, Sh…" at bounding box center [431, 67] width 584 height 39
click at [323, 245] on link "[PERSON_NAME]" at bounding box center [345, 244] width 62 height 9
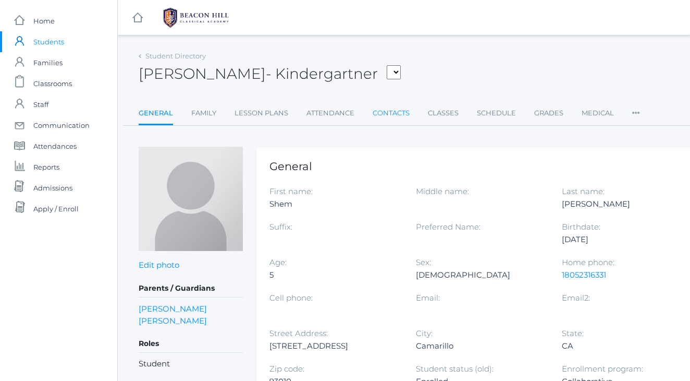
click at [391, 113] on link "Contacts" at bounding box center [391, 113] width 37 height 21
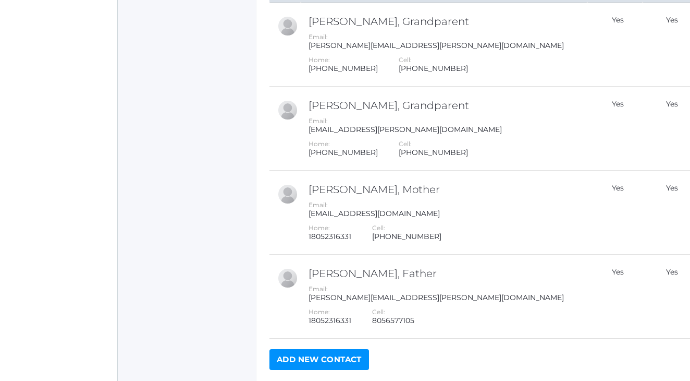
scroll to position [512, 0]
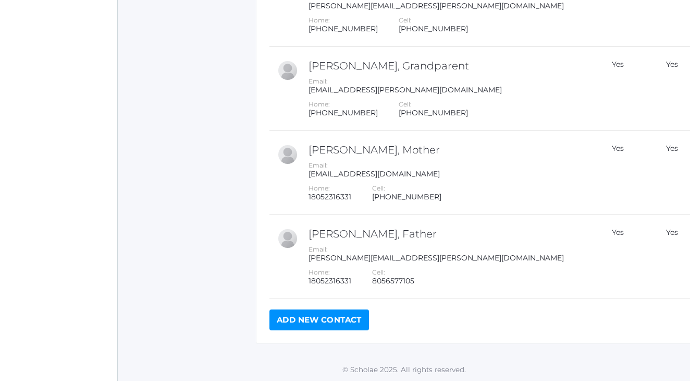
click at [288, 314] on link "Add New Contact" at bounding box center [320, 319] width 100 height 21
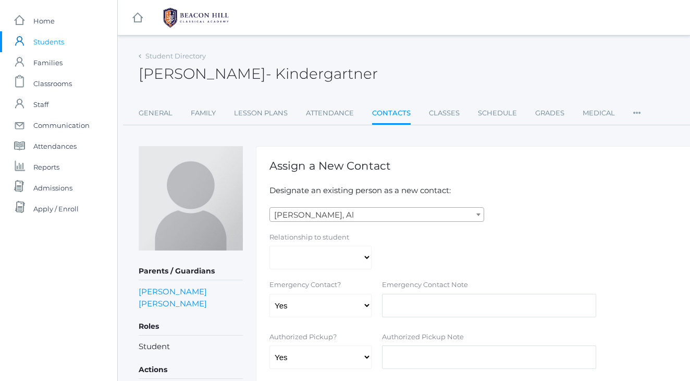
click at [384, 216] on span "[PERSON_NAME], Al" at bounding box center [377, 214] width 214 height 15
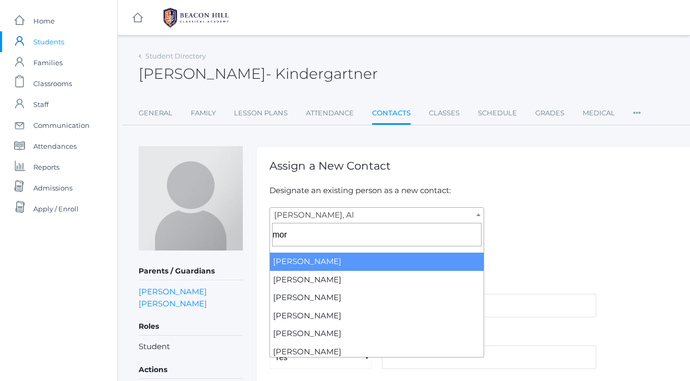
type input "morr"
select select "4016"
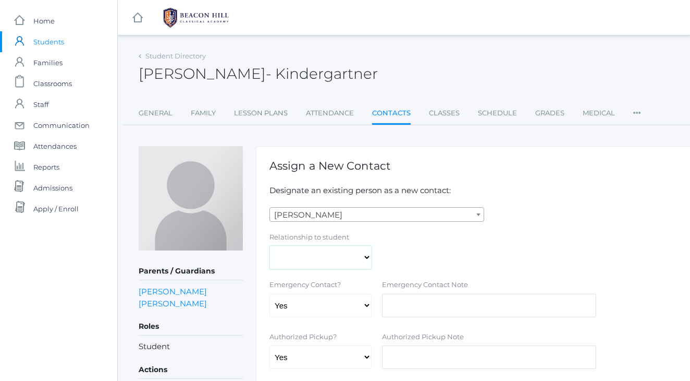
click at [323, 260] on select "Aunt Birth Mom Brother Father Friend Grandparent Guardian Mother Other Sister S…" at bounding box center [321, 257] width 102 height 23
select select "Friend"
click at [290, 298] on select "Yes No" at bounding box center [321, 304] width 102 height 23
select select "false"
click at [611, 218] on div "Abdulla, Al Abdulla, Al Abdulla, Linda Abdulla, Nina Abrea, Bibiana Abrea, Marc…" at bounding box center [489, 214] width 450 height 15
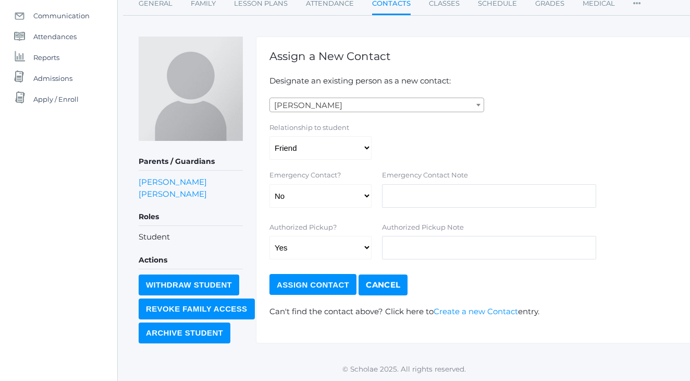
scroll to position [107, 0]
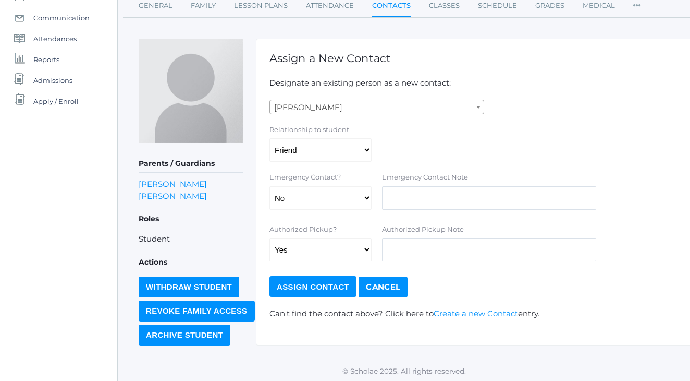
click at [307, 273] on form "Abdulla, Al Abdulla, Al Abdulla, Linda Abdulla, Nina Abrea, Bibiana Abrea, Marc…" at bounding box center [489, 199] width 439 height 198
click at [304, 281] on input "Assign Contact" at bounding box center [313, 286] width 87 height 21
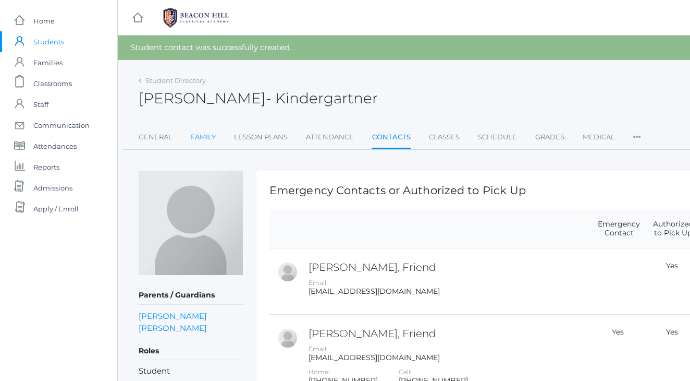
click at [198, 137] on link "Family" at bounding box center [203, 137] width 25 height 21
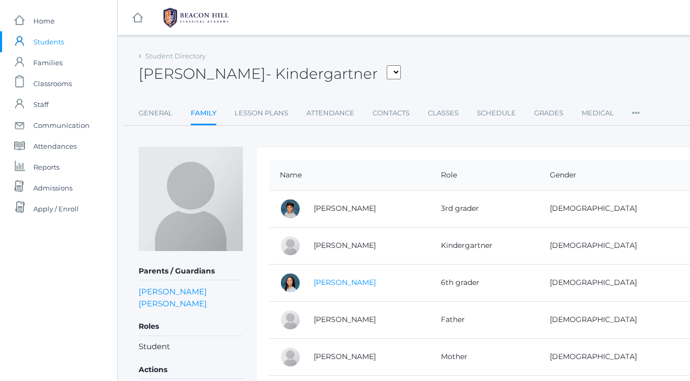
click at [348, 281] on link "[PERSON_NAME]" at bounding box center [345, 281] width 62 height 9
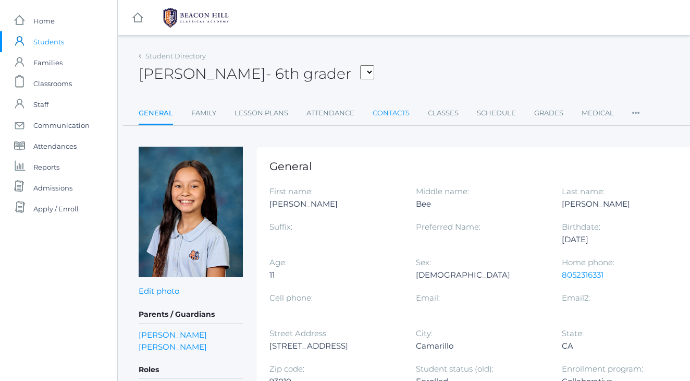
click at [393, 114] on link "Contacts" at bounding box center [391, 113] width 37 height 21
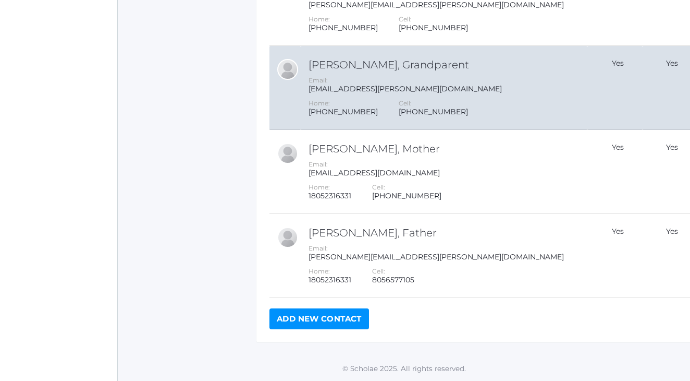
scroll to position [512, 0]
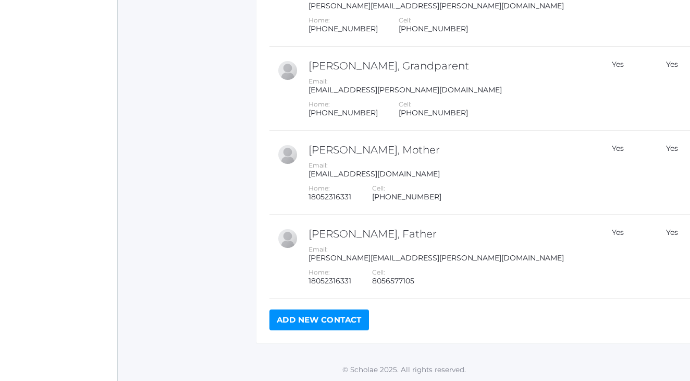
click at [313, 324] on link "Add New Contact" at bounding box center [320, 319] width 100 height 21
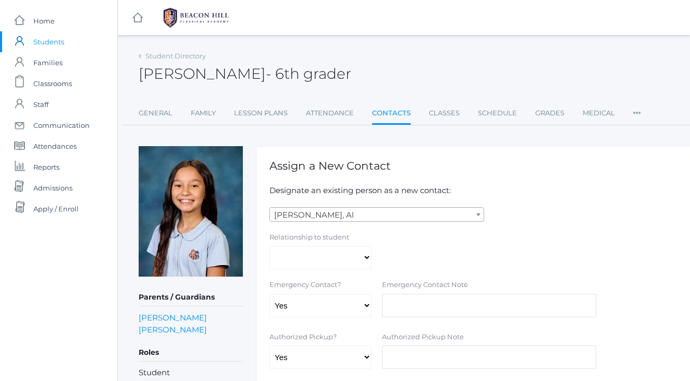
click at [329, 214] on span "[PERSON_NAME], Al" at bounding box center [377, 214] width 214 height 15
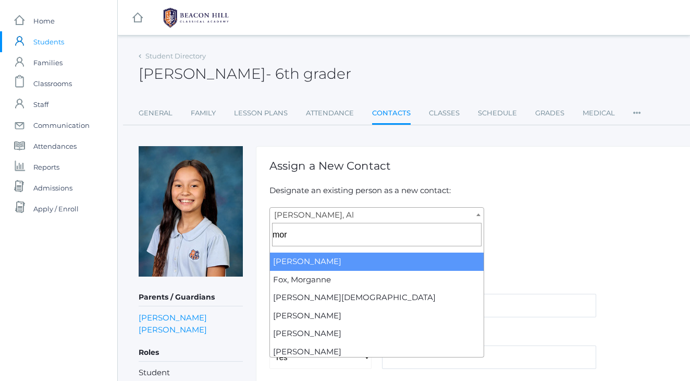
type input "morr"
select select "4016"
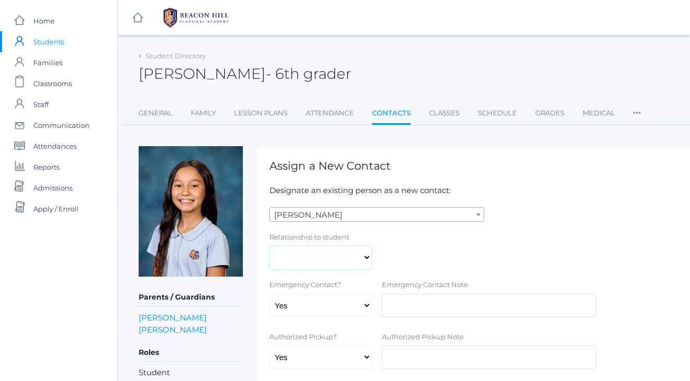
select select "Friend"
select select "false"
click at [542, 225] on form "[PERSON_NAME], [PERSON_NAME], [PERSON_NAME], [PERSON_NAME], [PERSON_NAME], [PER…" at bounding box center [489, 306] width 439 height 198
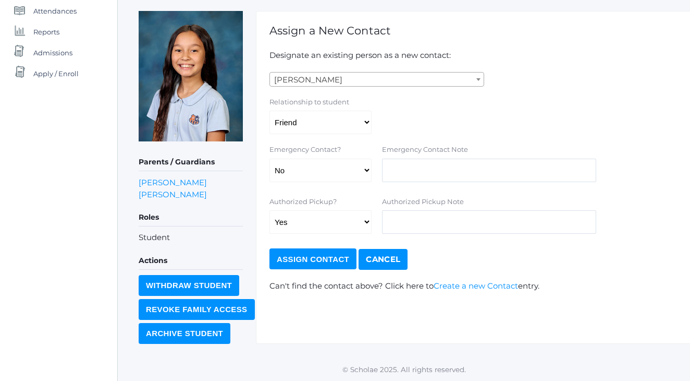
scroll to position [133, 0]
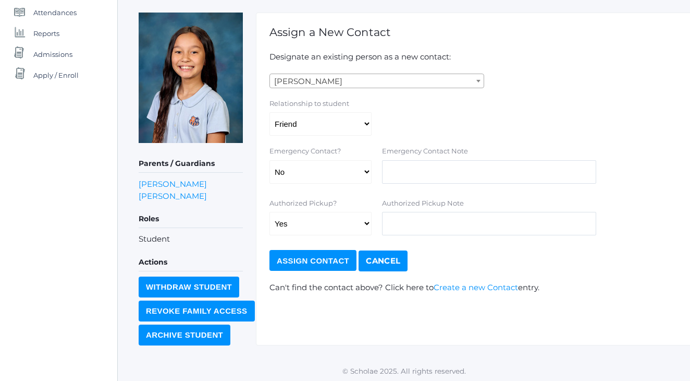
click at [334, 259] on input "Assign Contact" at bounding box center [313, 260] width 87 height 21
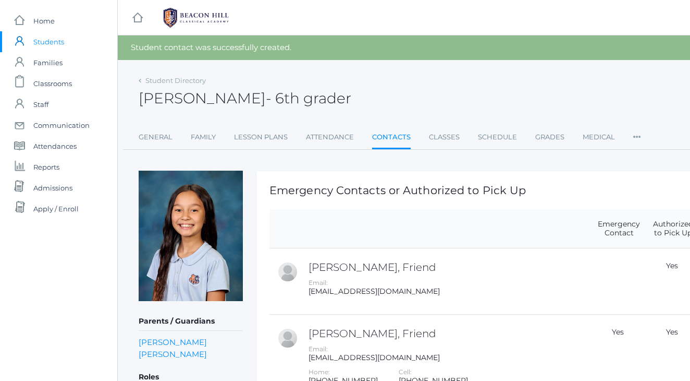
click at [418, 102] on div "[PERSON_NAME] - 6th grader [PERSON_NAME] 6th grader" at bounding box center [431, 92] width 584 height 39
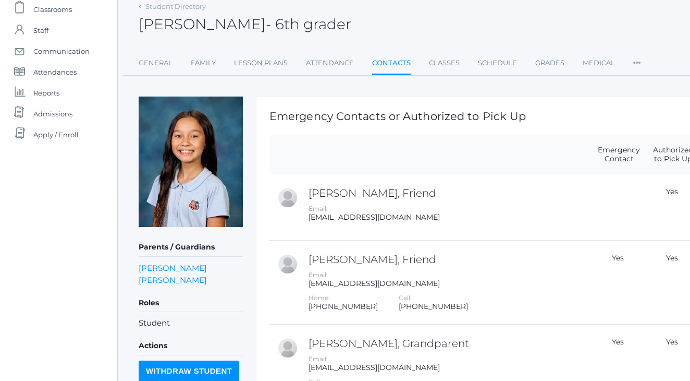
scroll to position [74, 0]
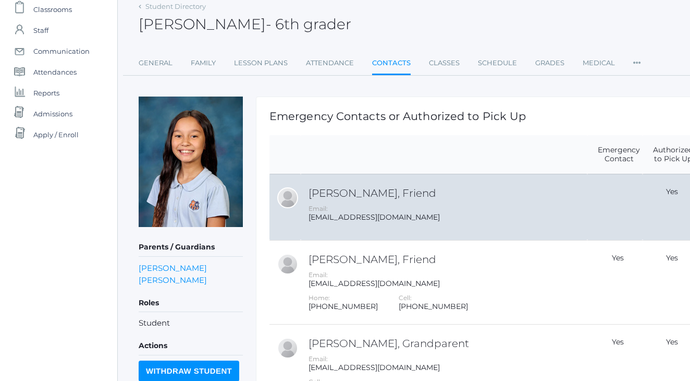
click at [342, 201] on td "[PERSON_NAME], Friend Email: [EMAIL_ADDRESS][DOMAIN_NAME]" at bounding box center [444, 207] width 287 height 66
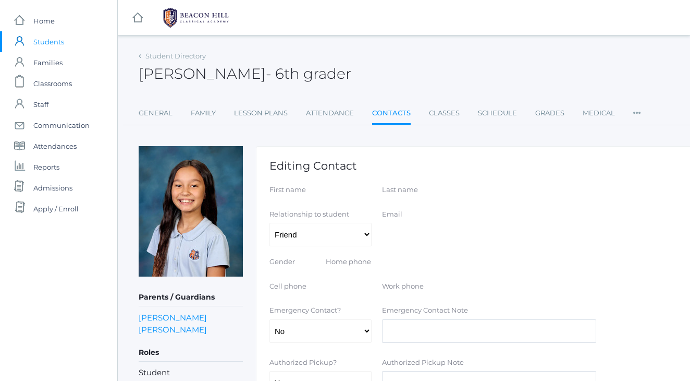
click at [475, 188] on label "Last name" at bounding box center [433, 190] width 102 height 10
click at [462, 198] on form "First name Last name Relationship to student Aunt Birth Mom Brother Father Frie…" at bounding box center [489, 307] width 439 height 245
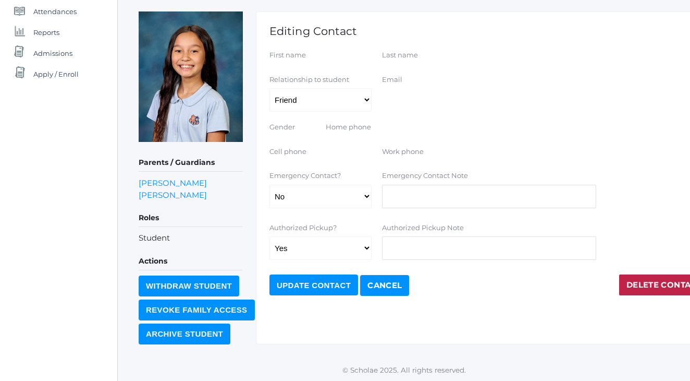
scroll to position [133, 0]
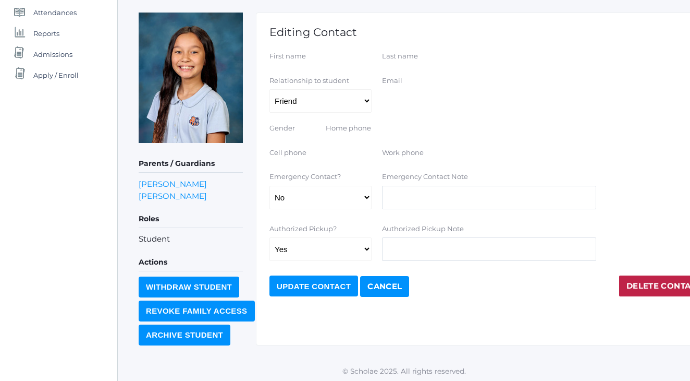
click at [645, 286] on link "Delete Contact" at bounding box center [664, 285] width 90 height 21
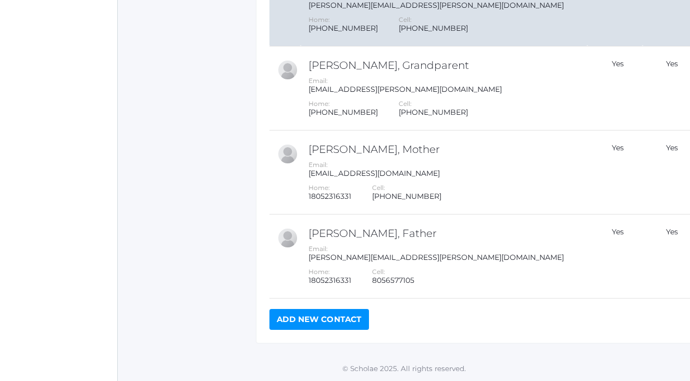
scroll to position [536, 0]
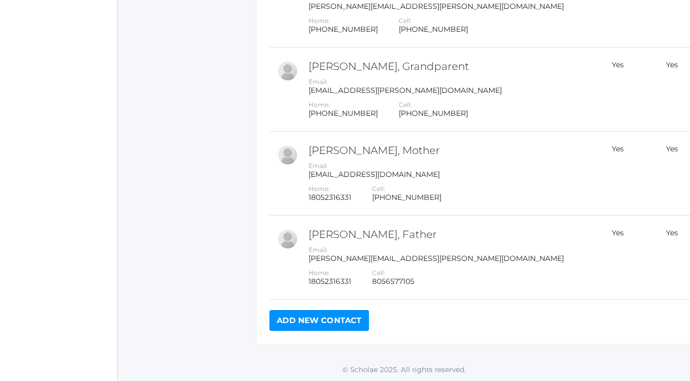
click at [296, 321] on link "Add New Contact" at bounding box center [320, 320] width 100 height 21
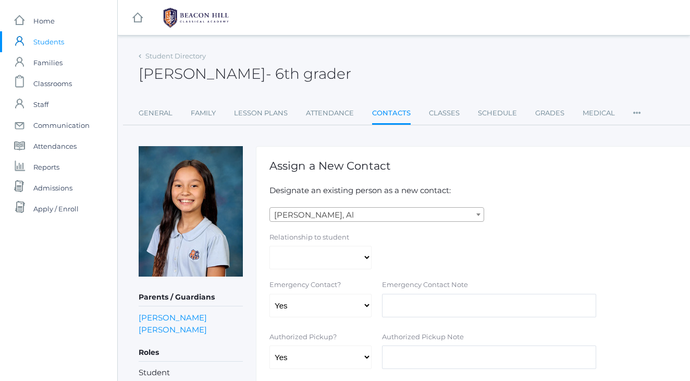
click at [401, 211] on span "Abdulla, Al" at bounding box center [377, 214] width 214 height 15
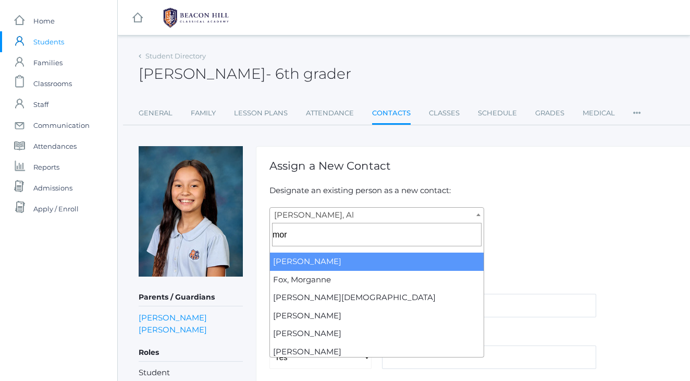
type input "morr"
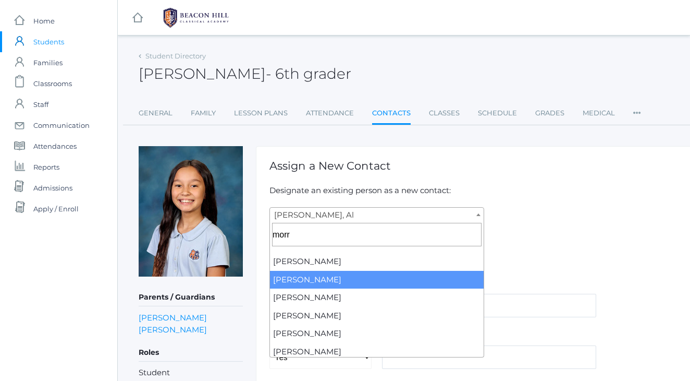
select select "515"
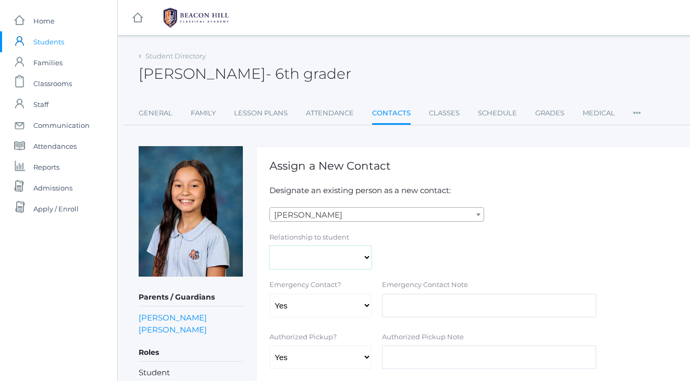
click at [346, 255] on select "Aunt Birth Mom Brother Father Friend Grandparent Guardian Mother Other Sister S…" at bounding box center [321, 257] width 102 height 23
select select "Friend"
click at [539, 225] on form "Abdulla, Al Abdulla, Al Abdulla, Linda Abdulla, Nina Abrea, Bibiana Abrea, Marc…" at bounding box center [489, 306] width 439 height 198
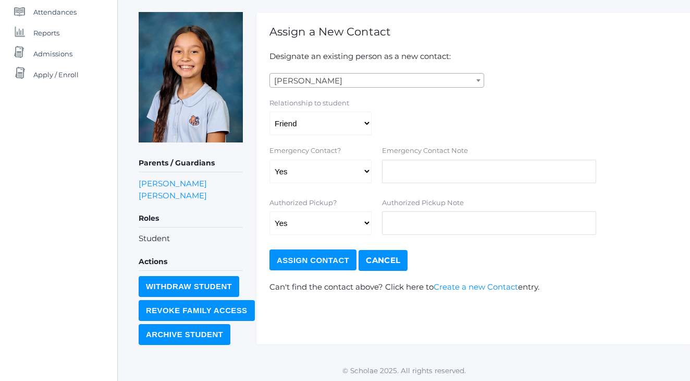
scroll to position [133, 0]
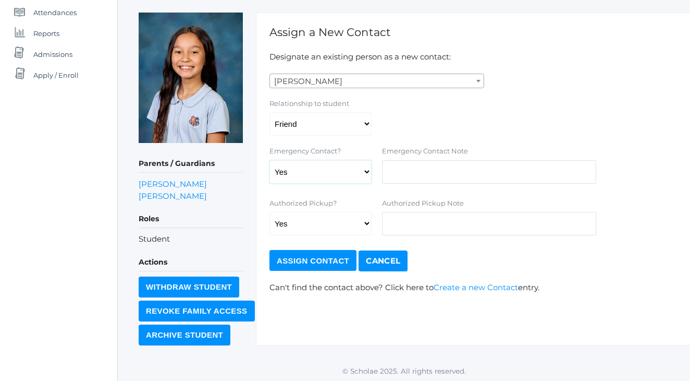
select select "false"
click at [315, 264] on input "Assign Contact" at bounding box center [313, 260] width 87 height 21
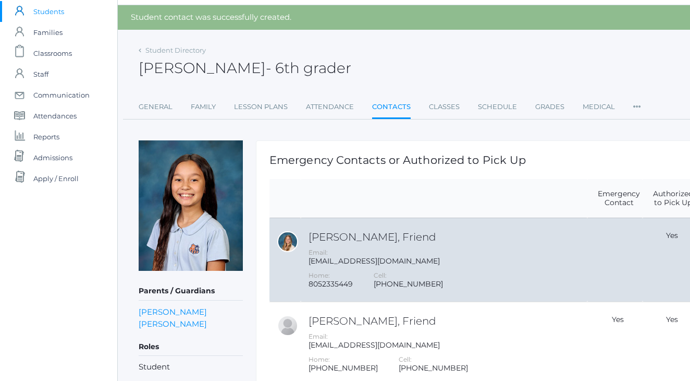
scroll to position [-4, 0]
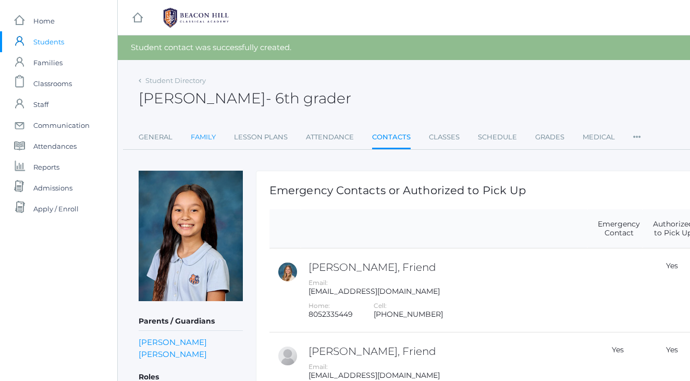
click at [205, 142] on link "Family" at bounding box center [203, 137] width 25 height 21
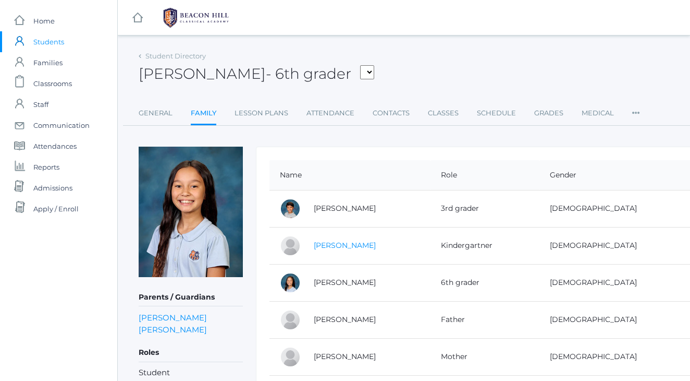
click at [331, 249] on link "Shem Zeller" at bounding box center [345, 244] width 62 height 9
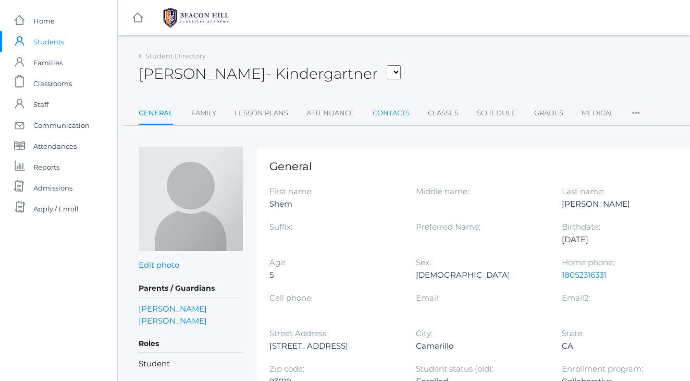
click at [396, 119] on link "Contacts" at bounding box center [391, 113] width 37 height 21
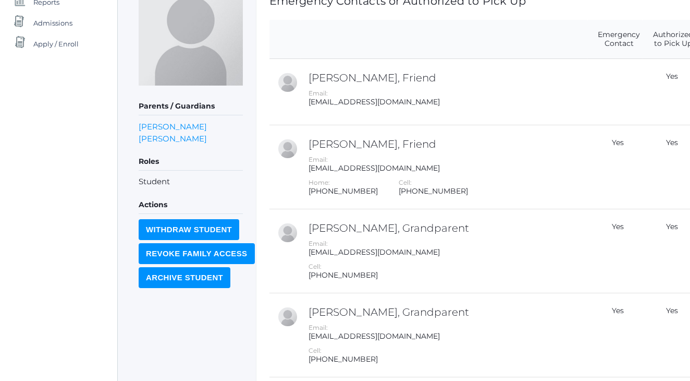
scroll to position [168, 0]
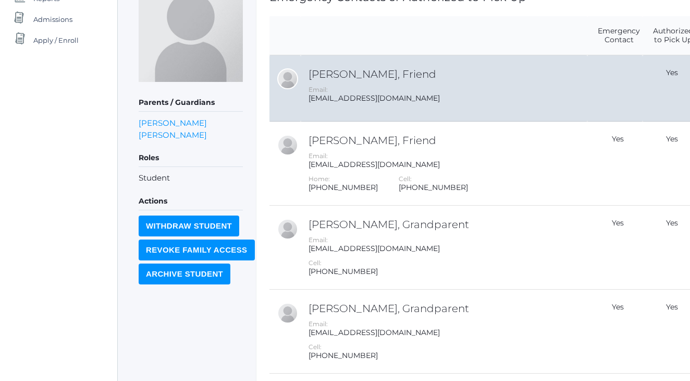
click at [437, 86] on div "Email: communications@beaconhillclassical.org" at bounding box center [447, 94] width 276 height 18
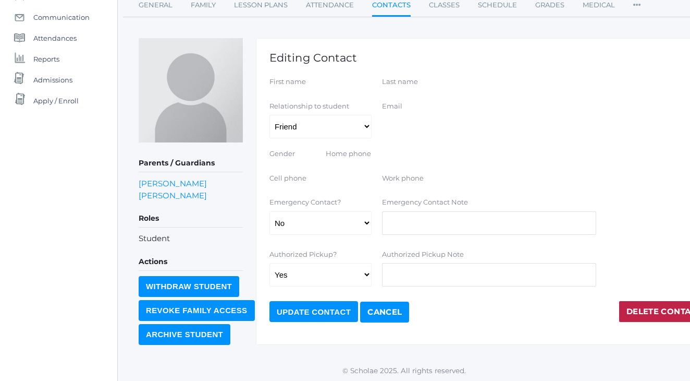
scroll to position [107, 0]
click at [635, 298] on form "First name Last name Relationship to student Aunt Birth Mom Brother Father Frie…" at bounding box center [489, 199] width 439 height 245
click at [636, 308] on link "Delete Contact" at bounding box center [664, 311] width 90 height 21
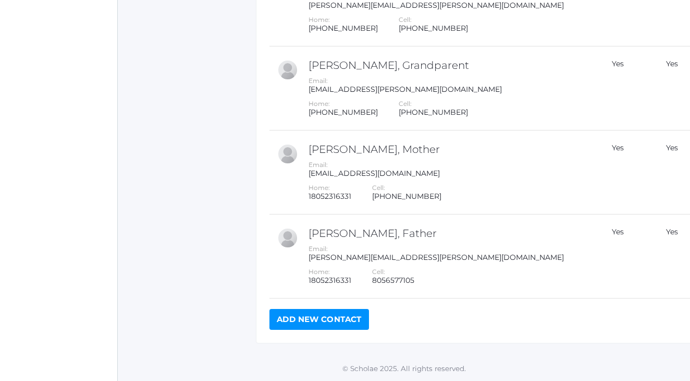
scroll to position [536, 0]
click at [280, 322] on link "Add New Contact" at bounding box center [320, 320] width 100 height 21
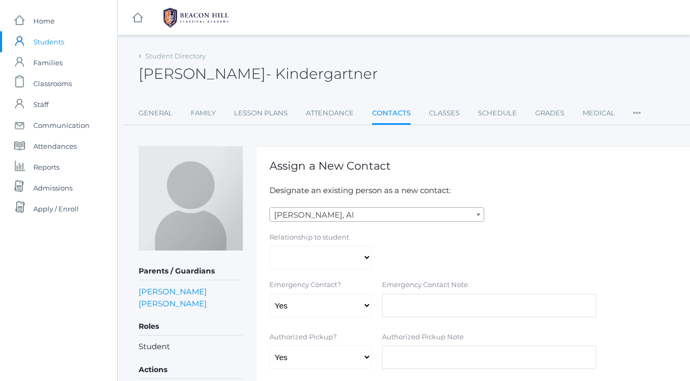
click at [340, 217] on span "Abdulla, Al" at bounding box center [377, 214] width 214 height 15
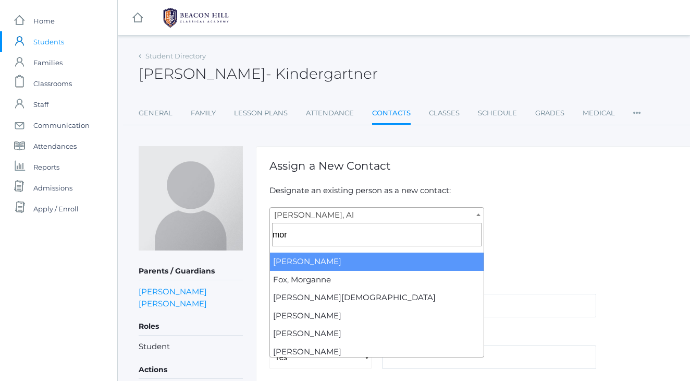
type input "morr"
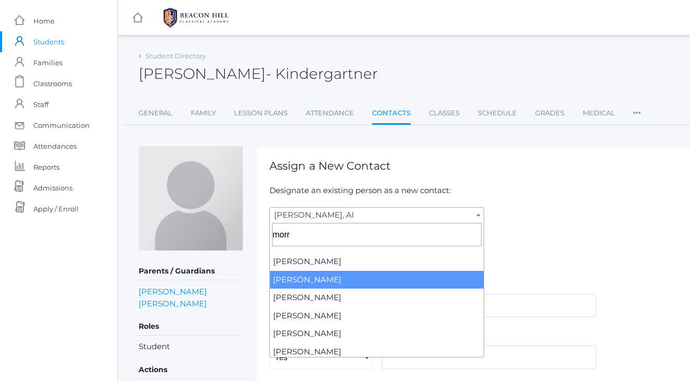
select select "515"
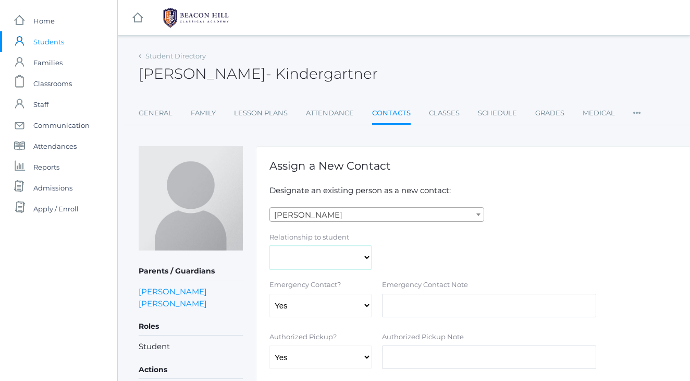
click at [310, 257] on select "Aunt Birth Mom Brother Father Friend Grandparent Guardian Mother Other Sister S…" at bounding box center [321, 257] width 102 height 23
select select "Friend"
select select "false"
click at [520, 239] on div "Relationship to student Aunt Birth Mom Brother Father Friend Grandparent Guardi…" at bounding box center [489, 251] width 450 height 38
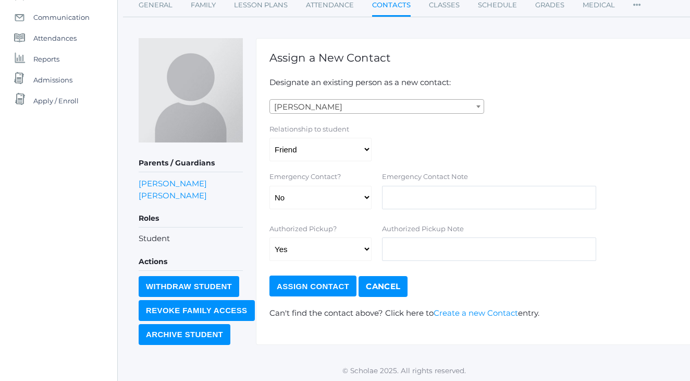
scroll to position [107, 0]
click at [328, 287] on input "Assign Contact" at bounding box center [313, 286] width 87 height 21
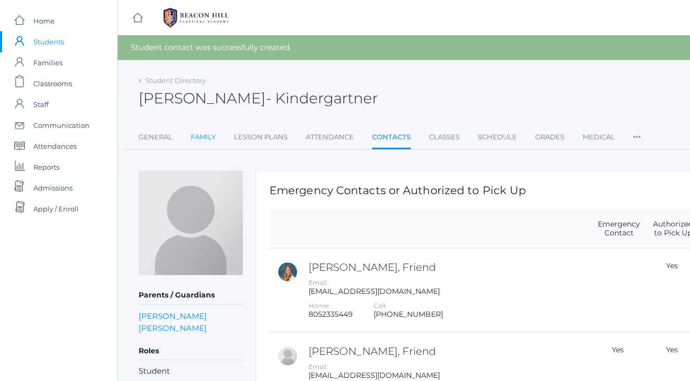
click at [204, 135] on link "Family" at bounding box center [203, 137] width 25 height 21
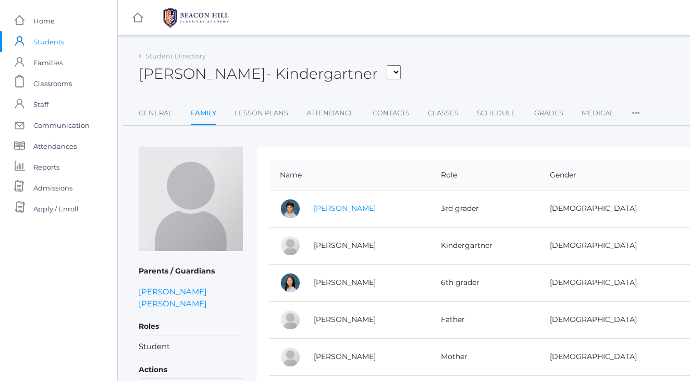
click at [338, 209] on link "Owen Zeller" at bounding box center [345, 207] width 62 height 9
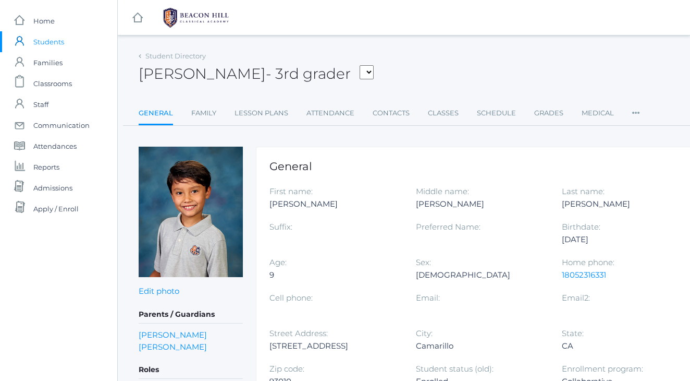
click at [396, 114] on link "Contacts" at bounding box center [391, 113] width 37 height 21
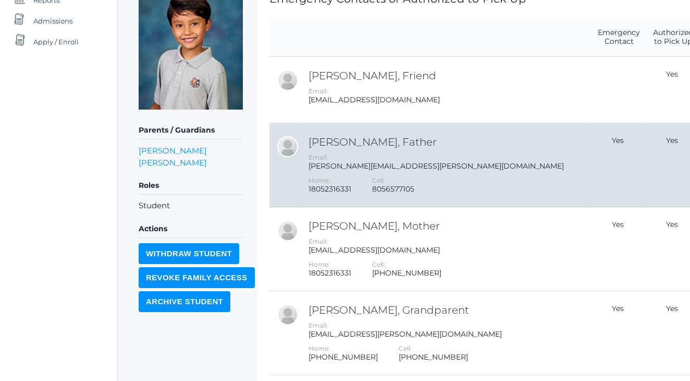
scroll to position [165, 0]
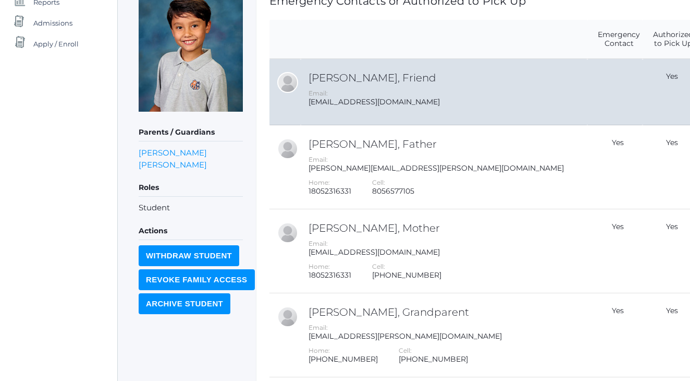
click at [374, 69] on td "Aubree Morrell, Friend Email: communications@beaconhillclassical.org" at bounding box center [444, 92] width 287 height 66
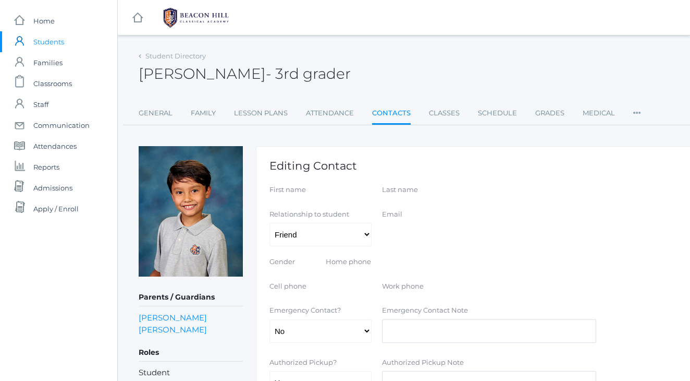
click at [476, 209] on label "Email" at bounding box center [489, 214] width 215 height 10
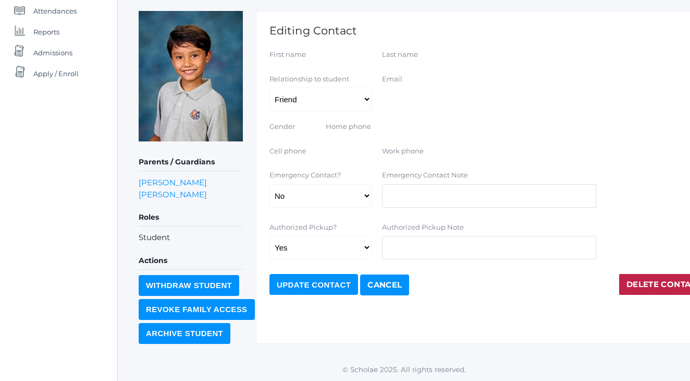
scroll to position [133, 0]
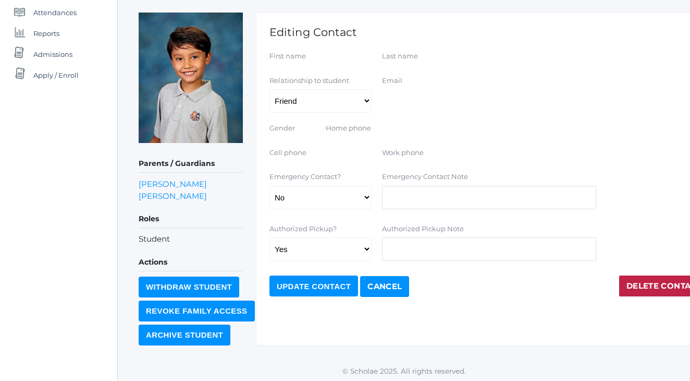
click at [660, 283] on link "Delete Contact" at bounding box center [664, 285] width 90 height 21
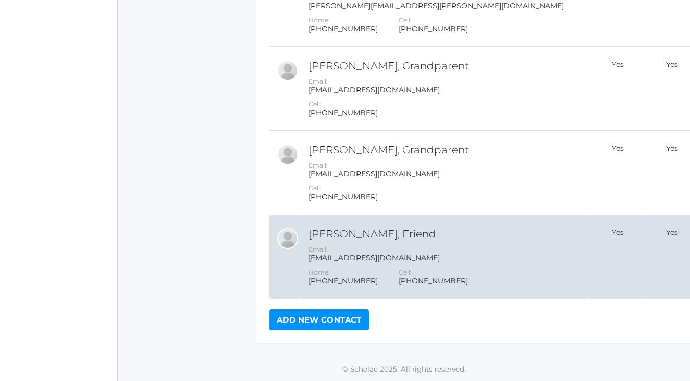
scroll to position [536, 0]
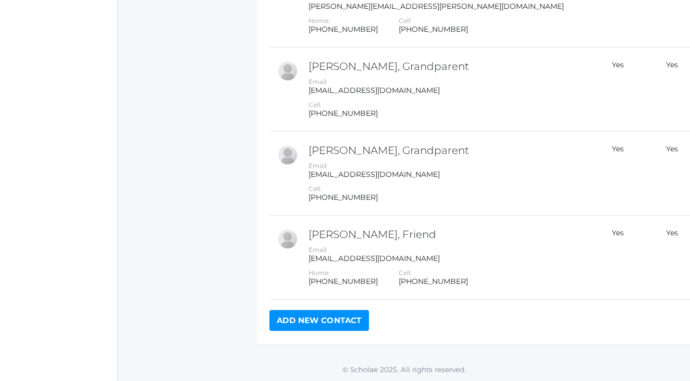
click at [351, 319] on link "Add New Contact" at bounding box center [320, 320] width 100 height 21
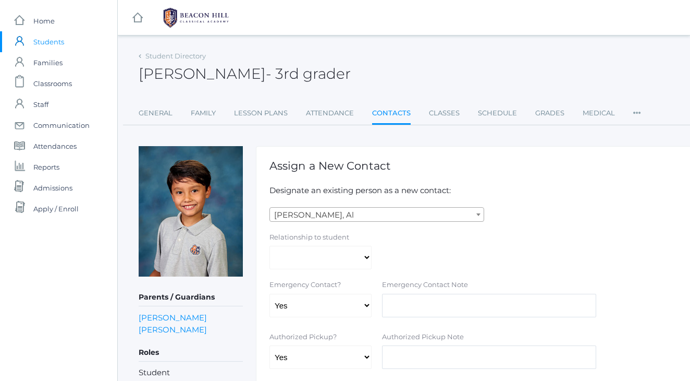
click at [352, 209] on span "Abdulla, Al" at bounding box center [377, 214] width 214 height 15
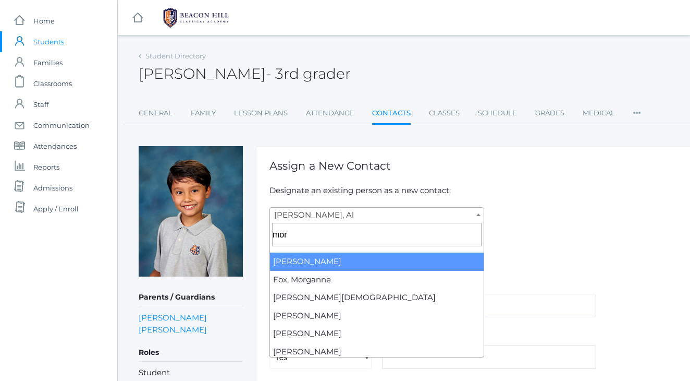
type input "morr"
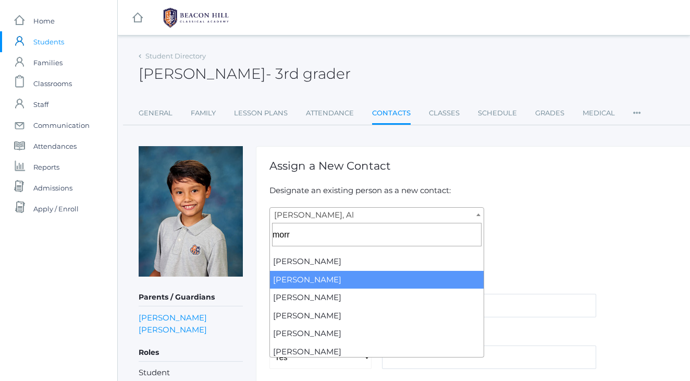
select select "515"
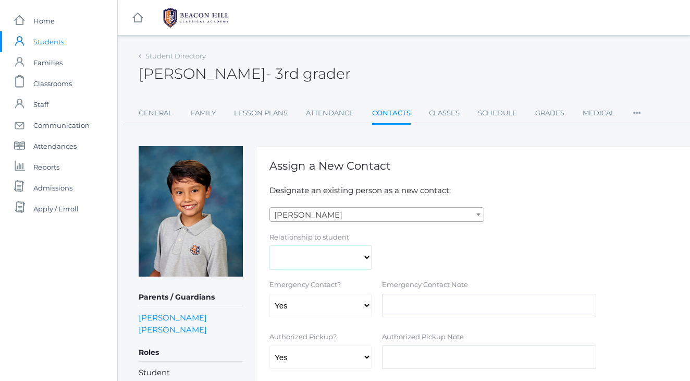
select select "Friend"
click at [533, 232] on div "Relationship to student Aunt Birth Mom Brother Father Friend Grandparent Guardi…" at bounding box center [489, 251] width 450 height 38
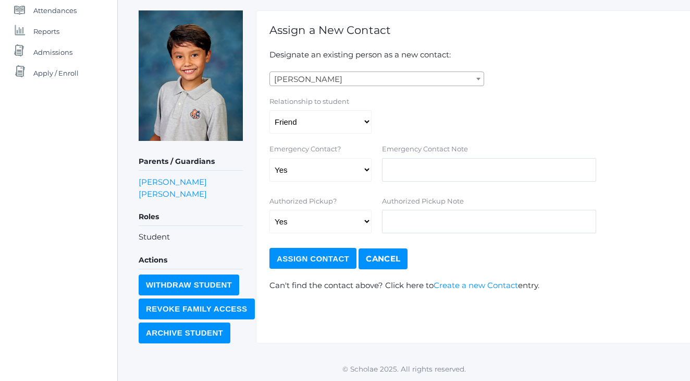
scroll to position [133, 0]
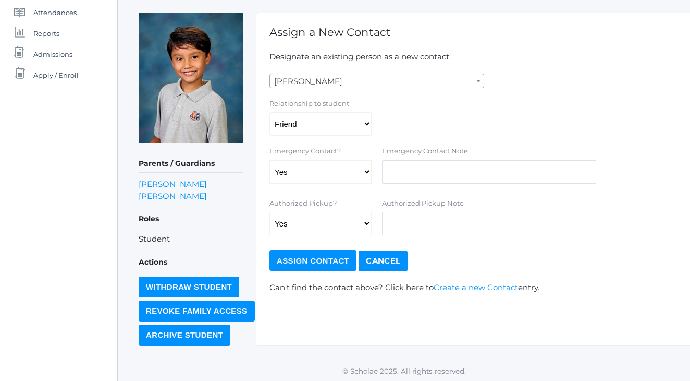
click at [327, 174] on select "Yes No" at bounding box center [321, 171] width 102 height 23
select select "false"
click at [328, 260] on input "Assign Contact" at bounding box center [313, 260] width 87 height 21
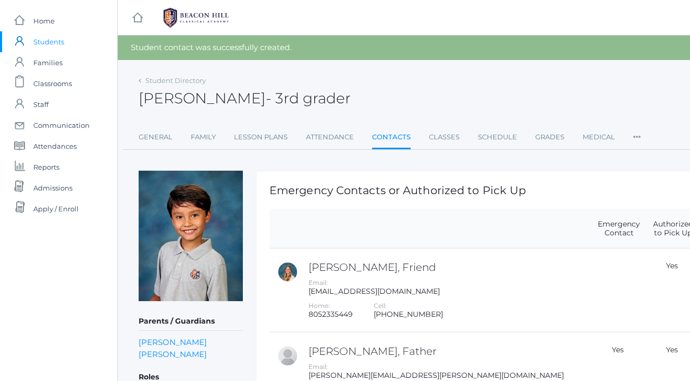
click at [201, 142] on link "Family" at bounding box center [203, 137] width 25 height 21
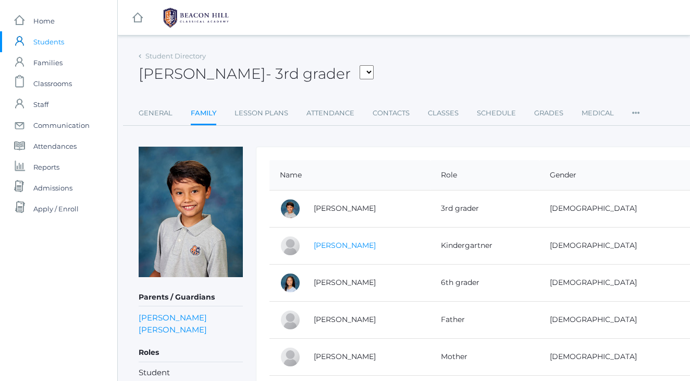
click at [336, 243] on link "[PERSON_NAME]" at bounding box center [345, 244] width 62 height 9
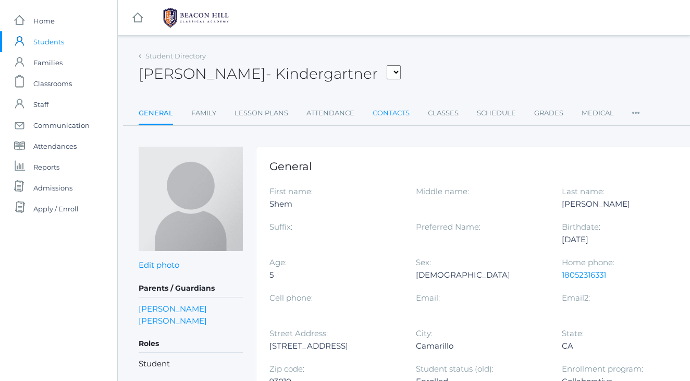
click at [394, 113] on link "Contacts" at bounding box center [391, 113] width 37 height 21
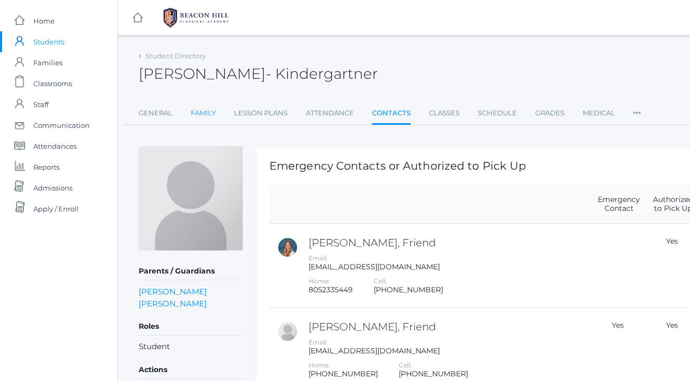
click at [212, 113] on link "Family" at bounding box center [203, 113] width 25 height 21
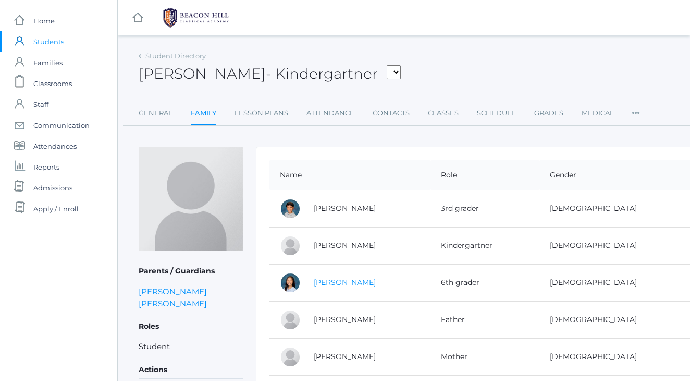
click at [348, 285] on link "Parker Zeller" at bounding box center [345, 281] width 62 height 9
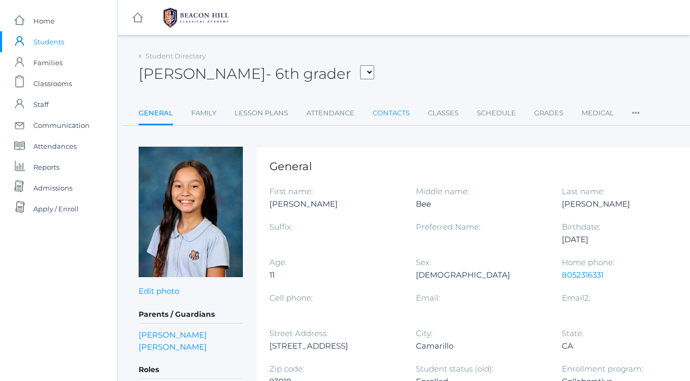
click at [390, 111] on link "Contacts" at bounding box center [391, 113] width 37 height 21
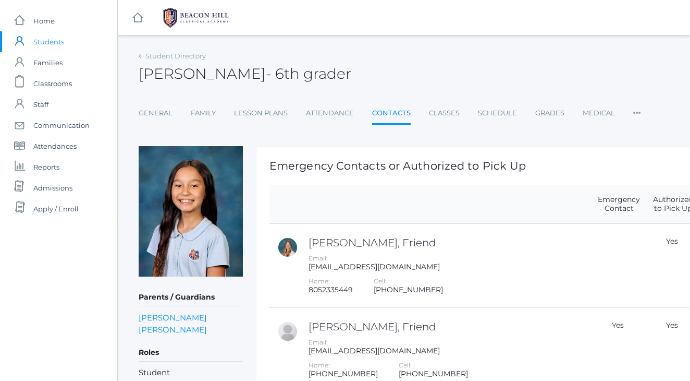
click at [48, 42] on span "Students" at bounding box center [48, 41] width 31 height 21
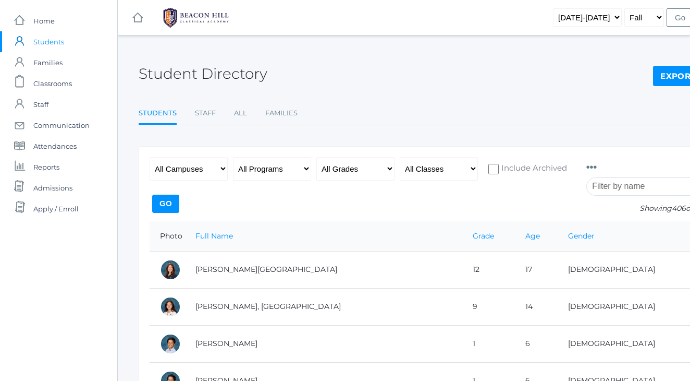
click at [338, 70] on div "Student Directory Export CSV" at bounding box center [431, 67] width 584 height 39
click at [646, 189] on input "search" at bounding box center [644, 186] width 116 height 18
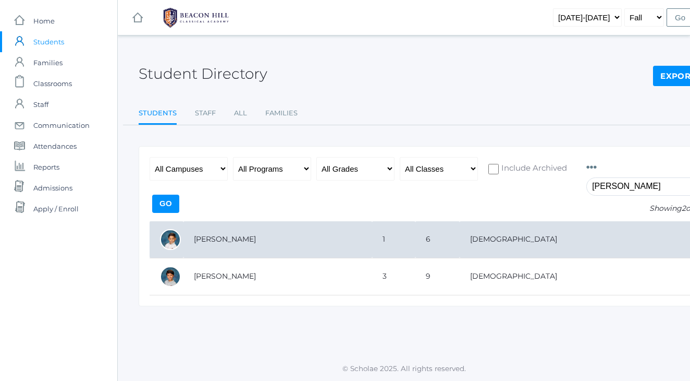
type input "owen"
click at [372, 247] on td "[PERSON_NAME]" at bounding box center [277, 239] width 189 height 37
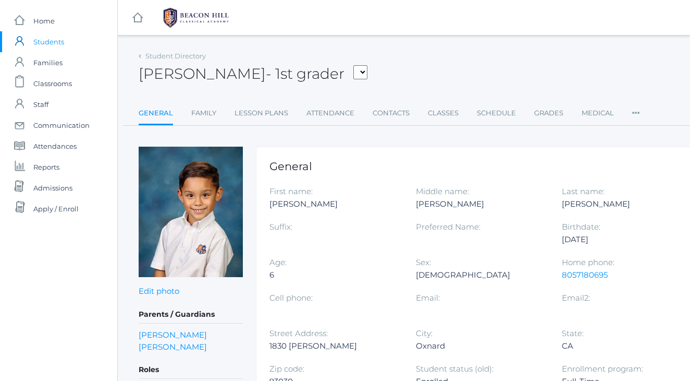
click at [393, 128] on div "Student Directory Owen Bernardez - 1st grader Abrea, Dominic Abrea, Grayson Als…" at bounding box center [431, 362] width 584 height 628
click at [439, 69] on div "Owen Bernardez - 1st grader Abrea, Dominic Abrea, Grayson Alstot, Nolan Armstro…" at bounding box center [431, 67] width 584 height 39
click at [392, 114] on link "Contacts" at bounding box center [391, 113] width 37 height 21
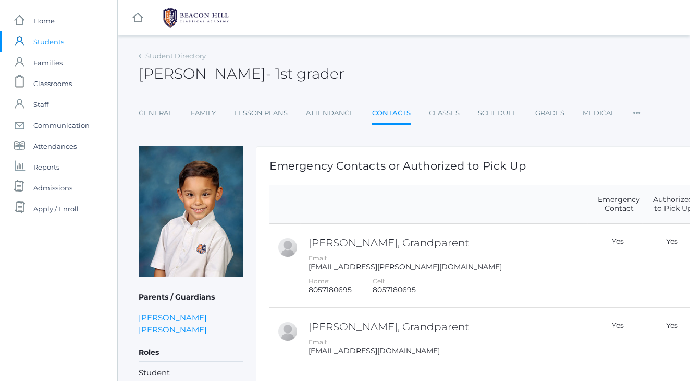
click at [36, 43] on span "Students" at bounding box center [48, 41] width 31 height 21
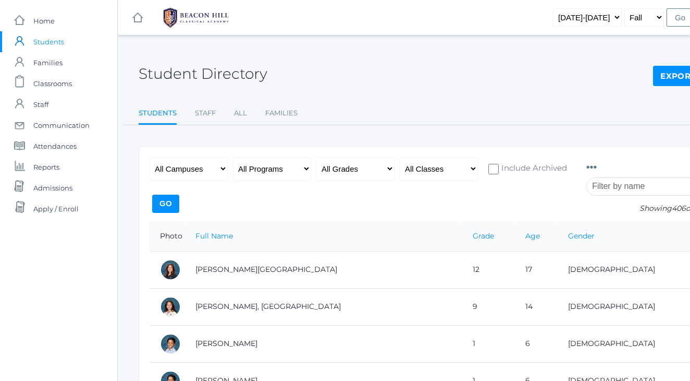
click at [601, 186] on input "search" at bounding box center [644, 186] width 116 height 18
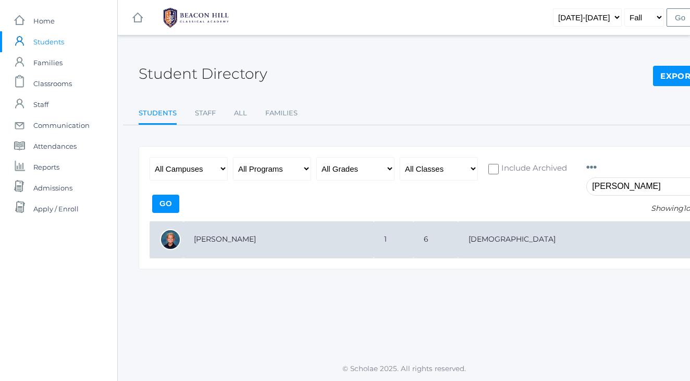
type input "brooks"
click at [374, 241] on td "[PERSON_NAME]" at bounding box center [278, 239] width 190 height 37
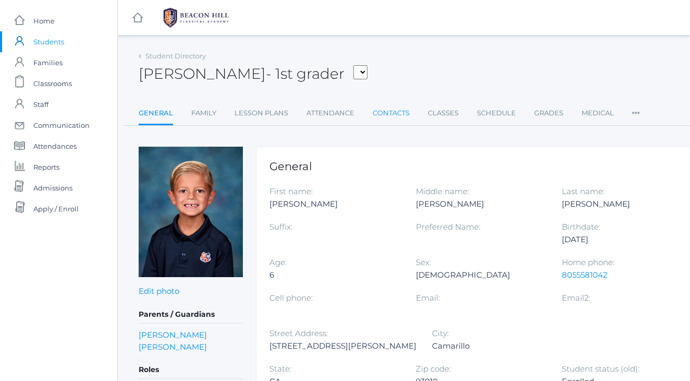
click at [390, 113] on link "Contacts" at bounding box center [391, 113] width 37 height 21
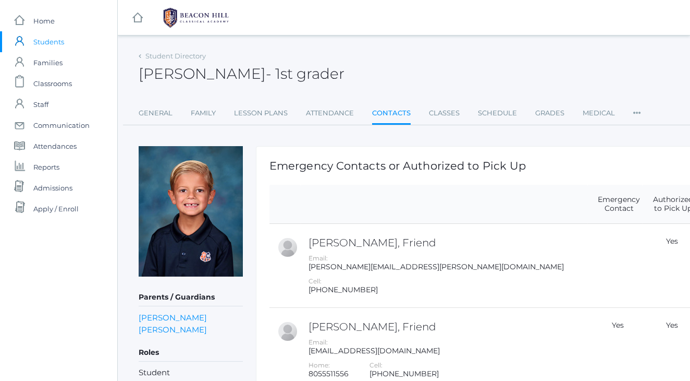
click at [400, 93] on div "Student Directory Brooks Roberts - 1st grader Brooks Roberts 1st grader General…" at bounding box center [431, 86] width 584 height 77
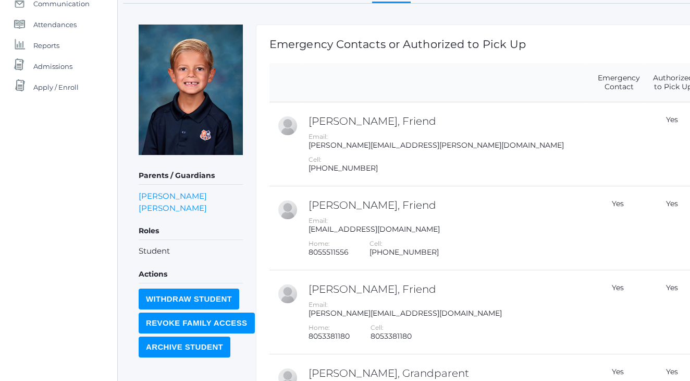
scroll to position [121, 0]
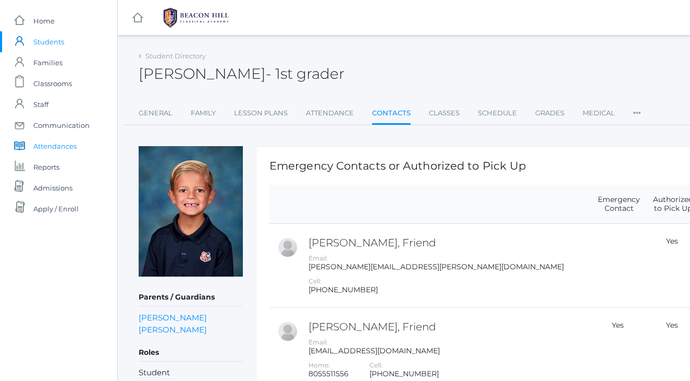
scroll to position [0, 0]
click at [63, 42] on span "Students" at bounding box center [48, 41] width 31 height 21
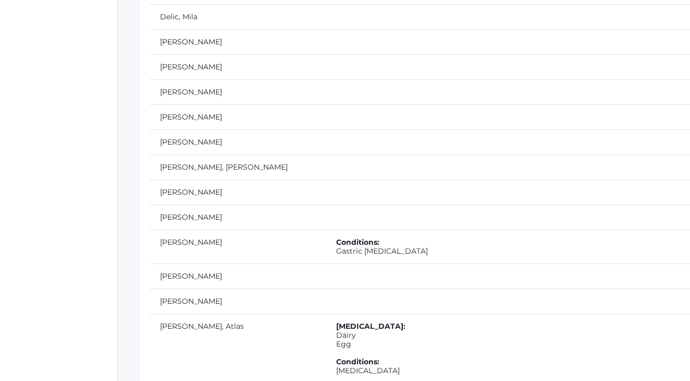
click at [326, 129] on td at bounding box center [519, 141] width 386 height 25
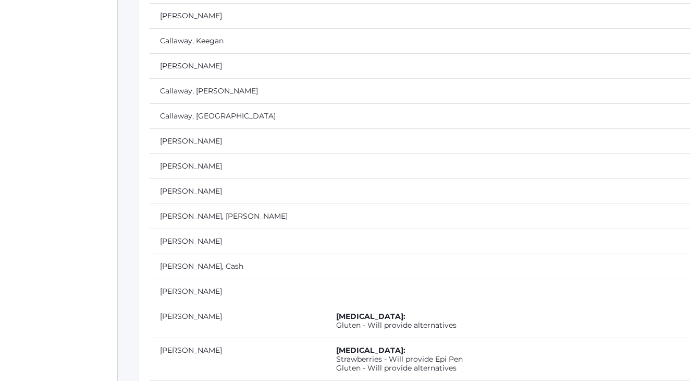
scroll to position [2381, 0]
